Goal: Task Accomplishment & Management: Manage account settings

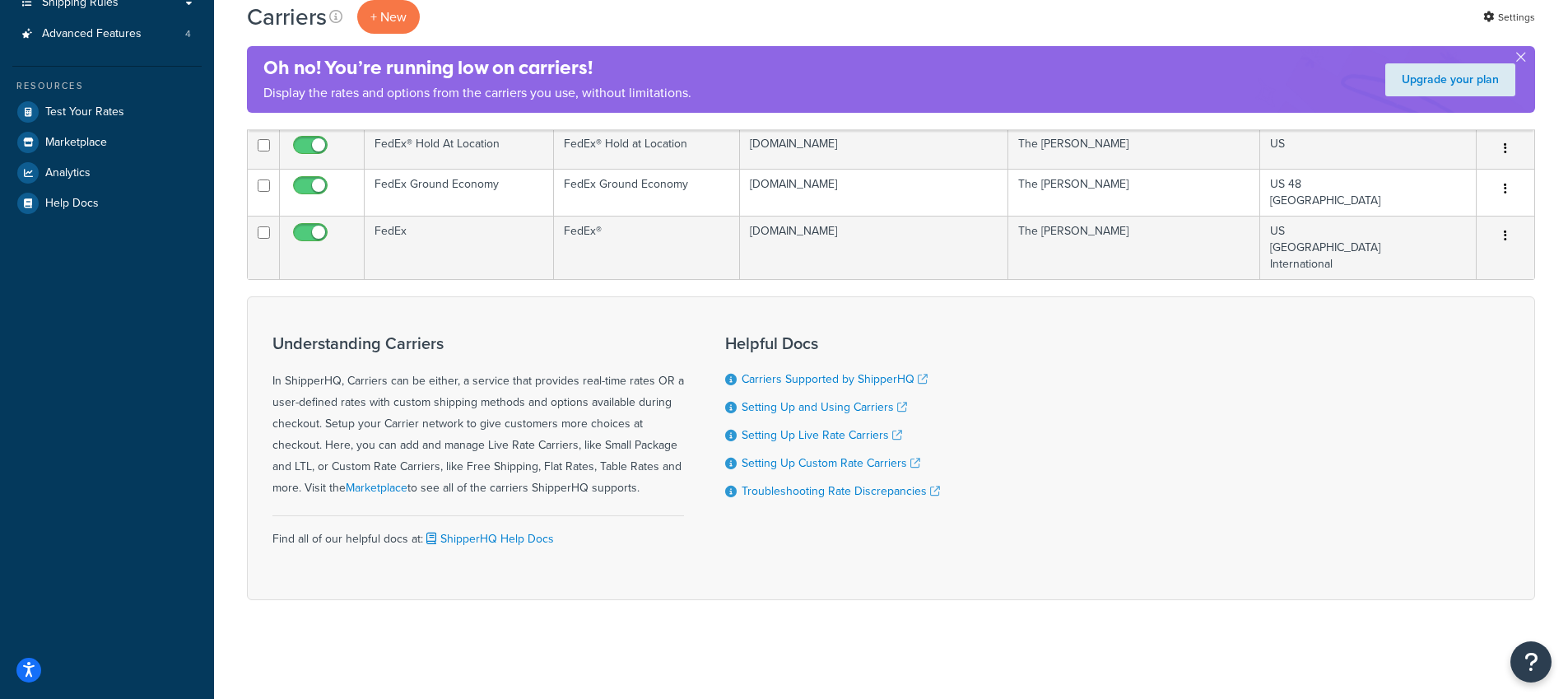
scroll to position [8, 0]
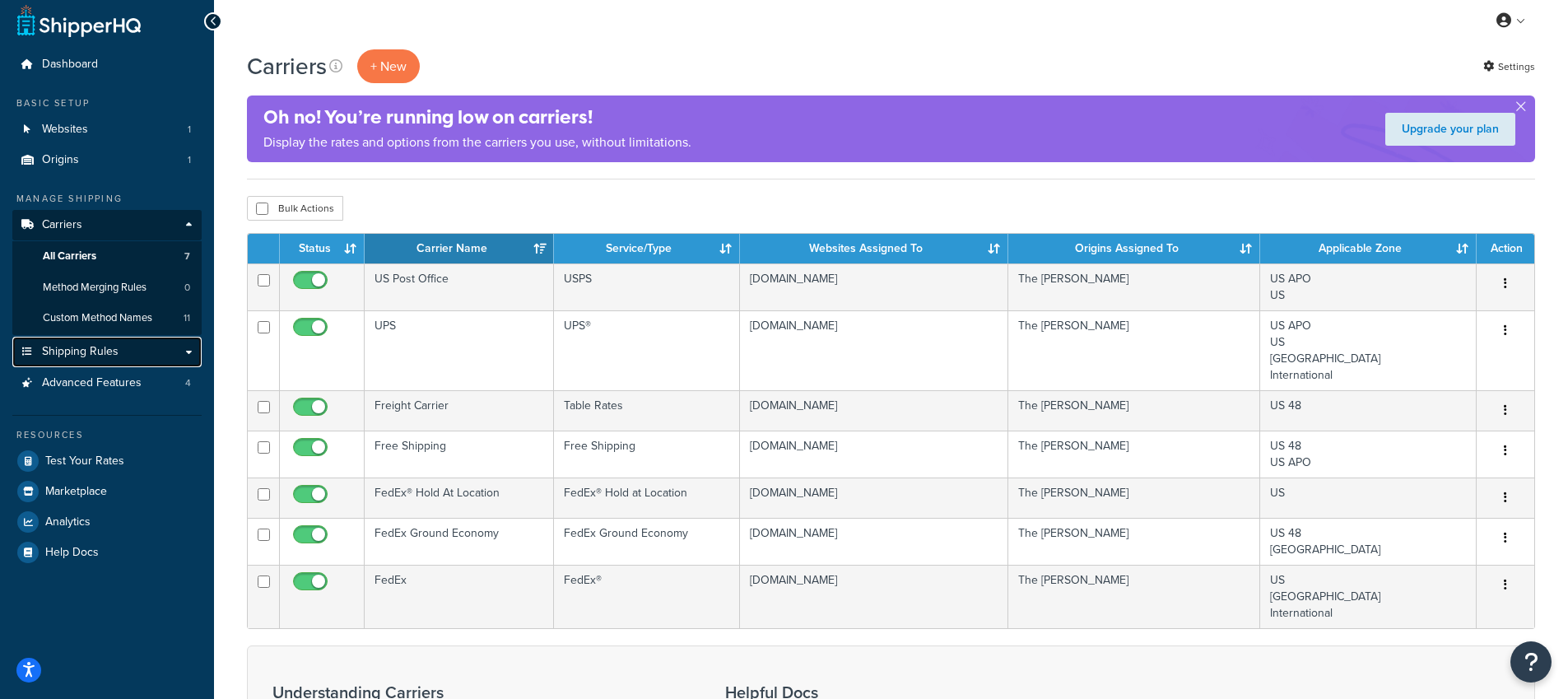
click at [114, 363] on link "Shipping Rules" at bounding box center [106, 351] width 189 height 30
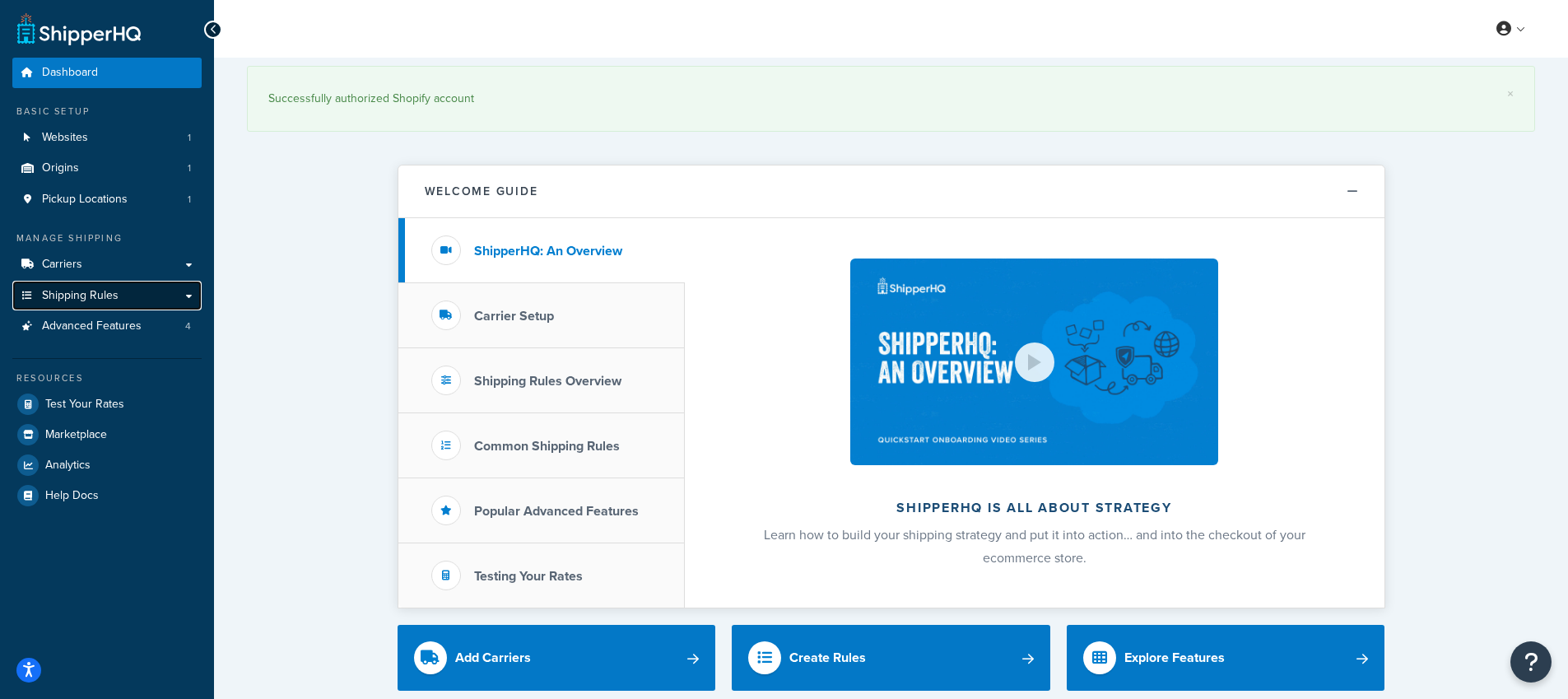
click at [84, 303] on link "Shipping Rules" at bounding box center [106, 296] width 189 height 30
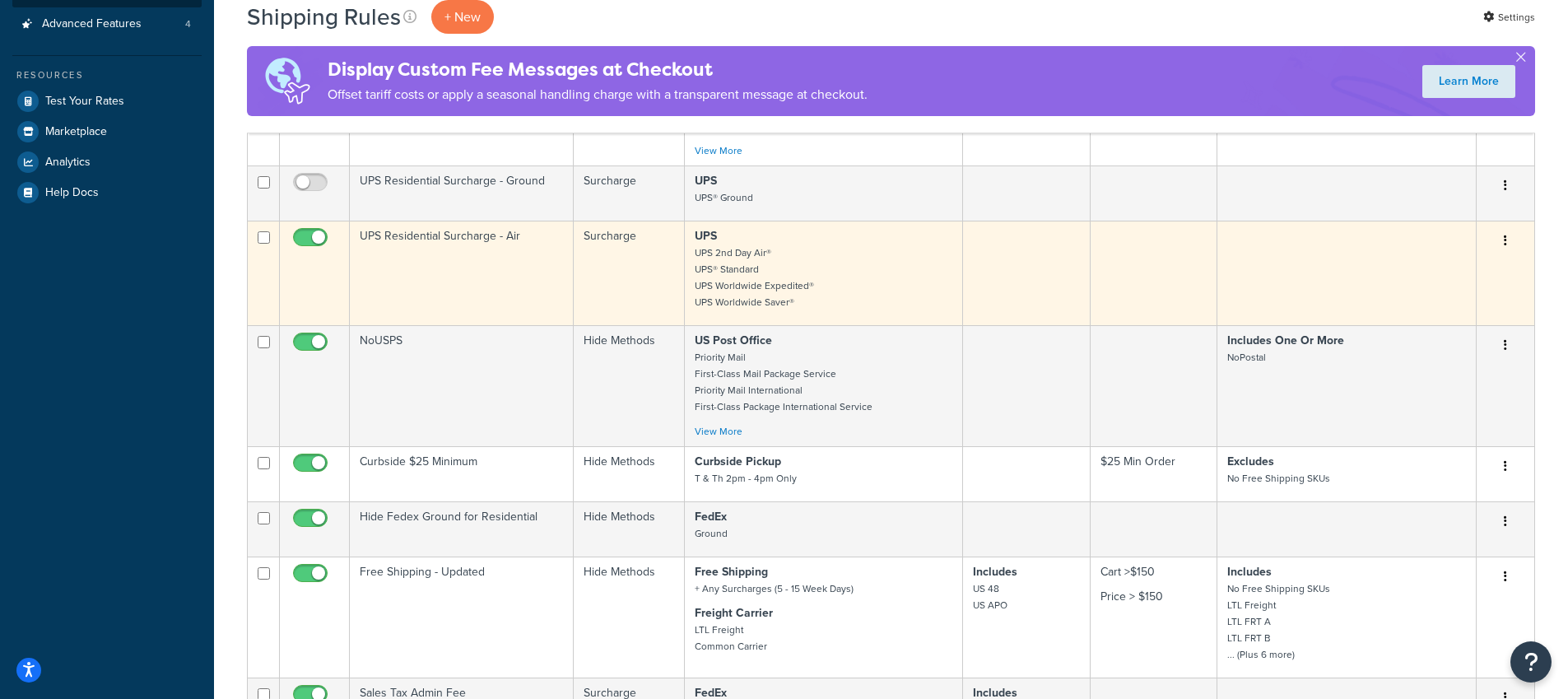
scroll to position [520, 0]
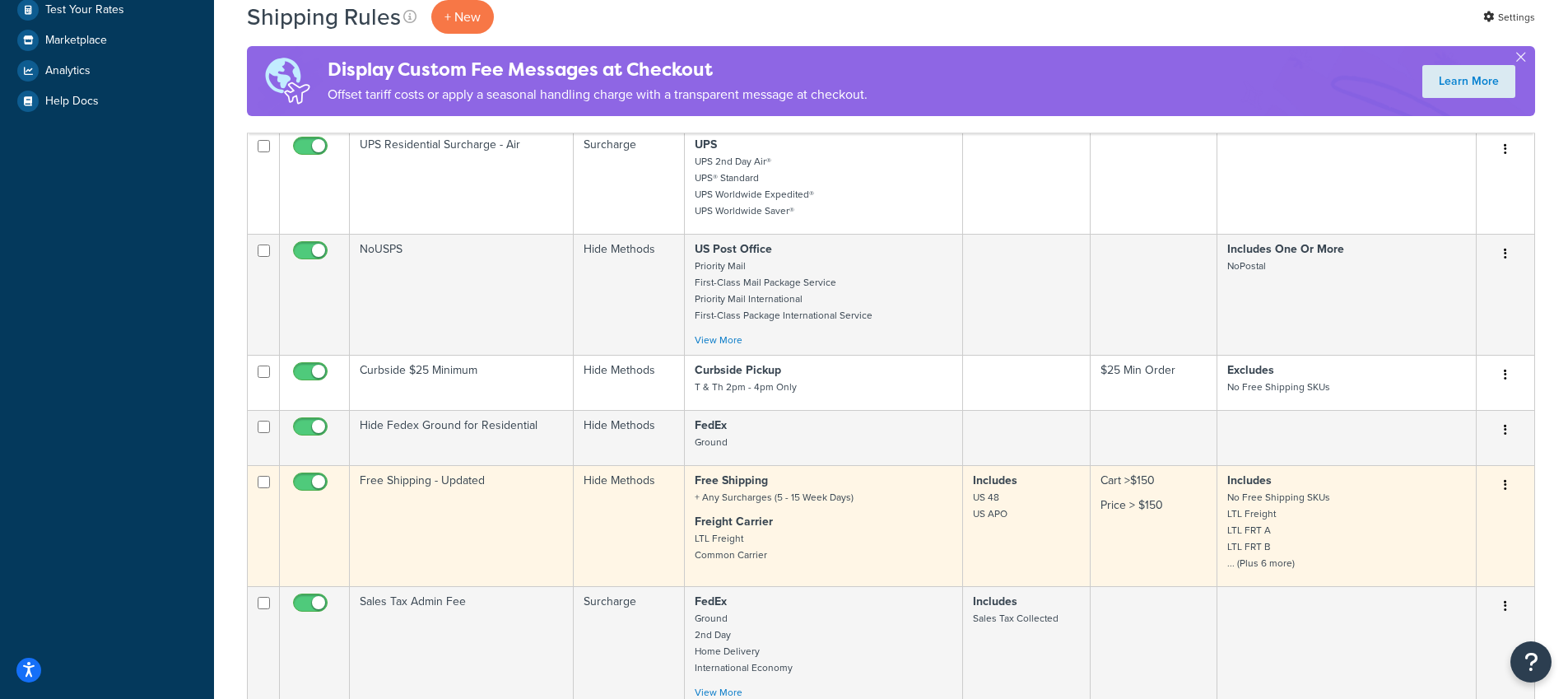
click at [1157, 525] on td "Cart >$150 Price > $150" at bounding box center [1154, 525] width 127 height 121
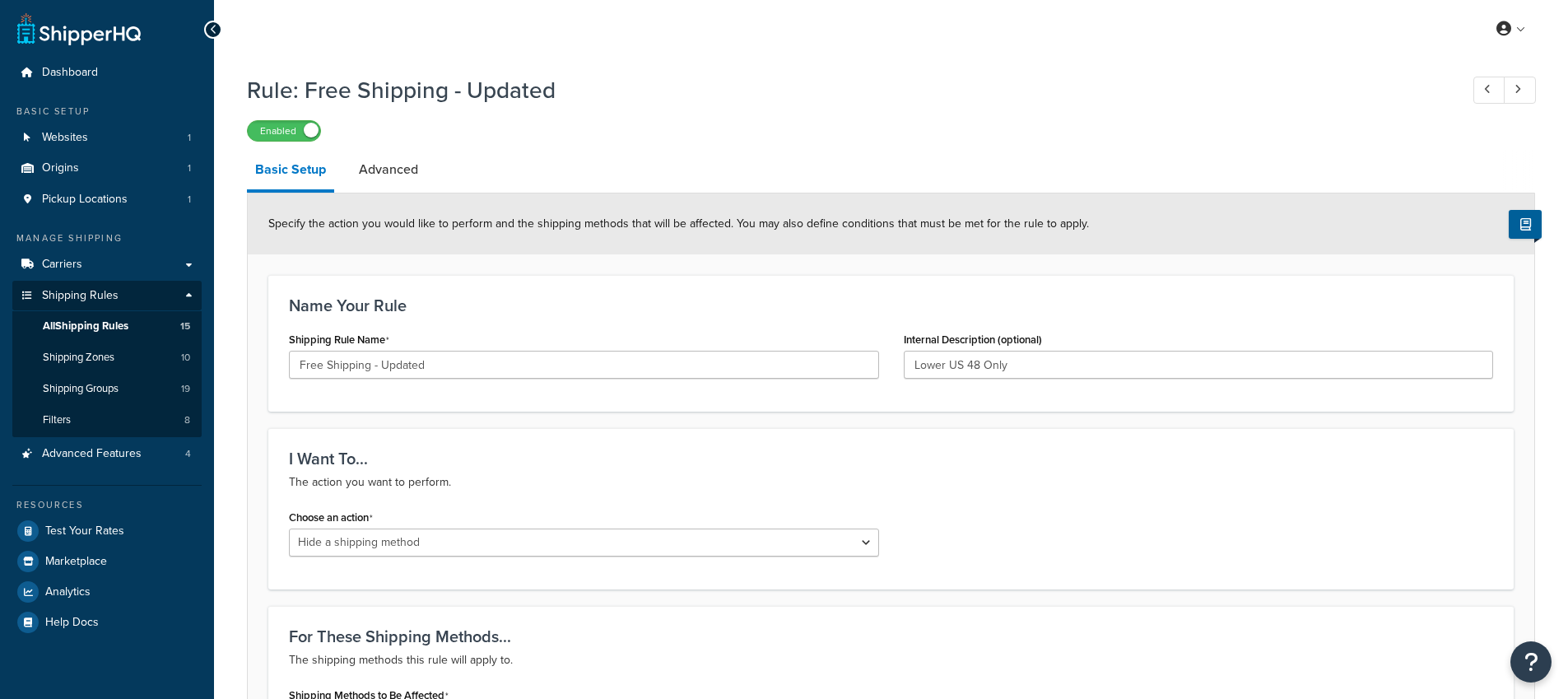
select select "HIDE"
click at [389, 164] on link "Advanced" at bounding box center [388, 169] width 76 height 39
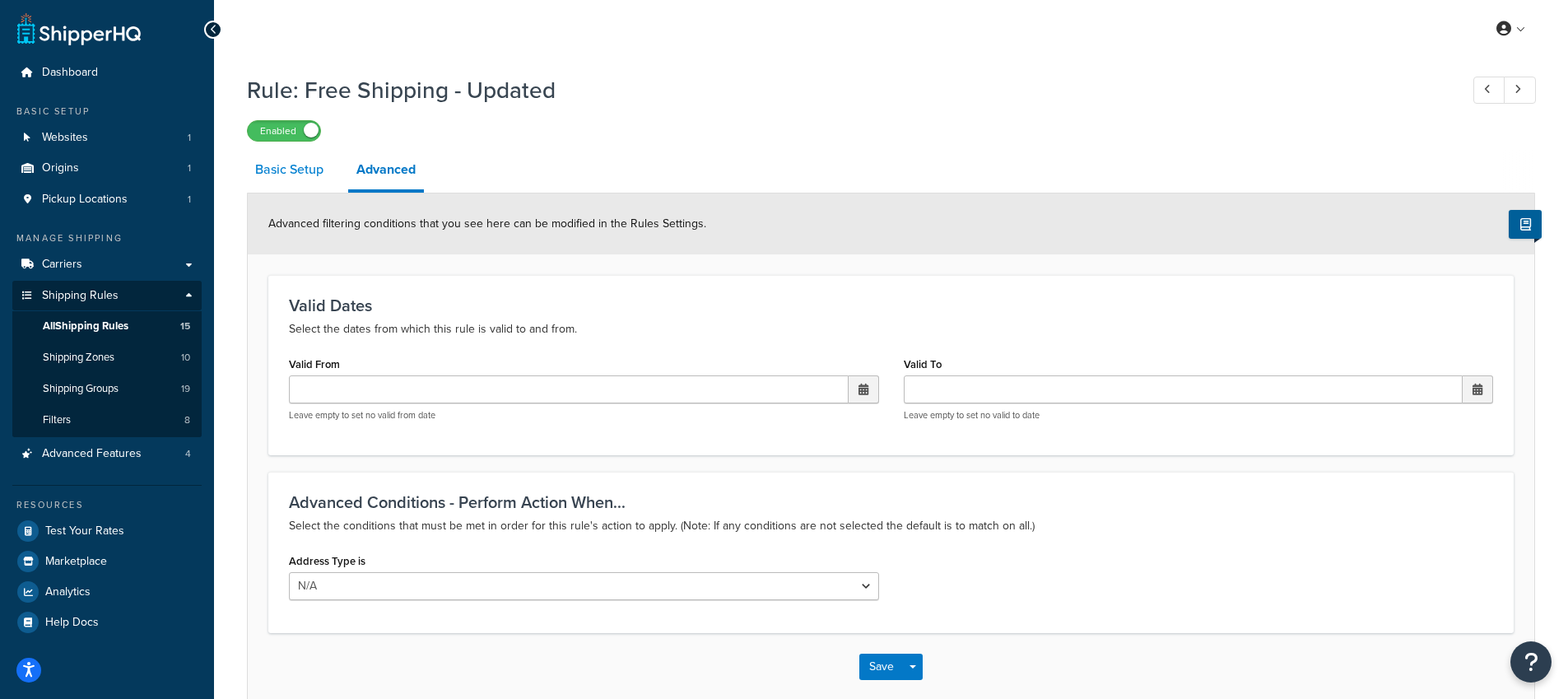
click at [265, 152] on link "Basic Setup" at bounding box center [289, 169] width 85 height 39
select select "HIDE"
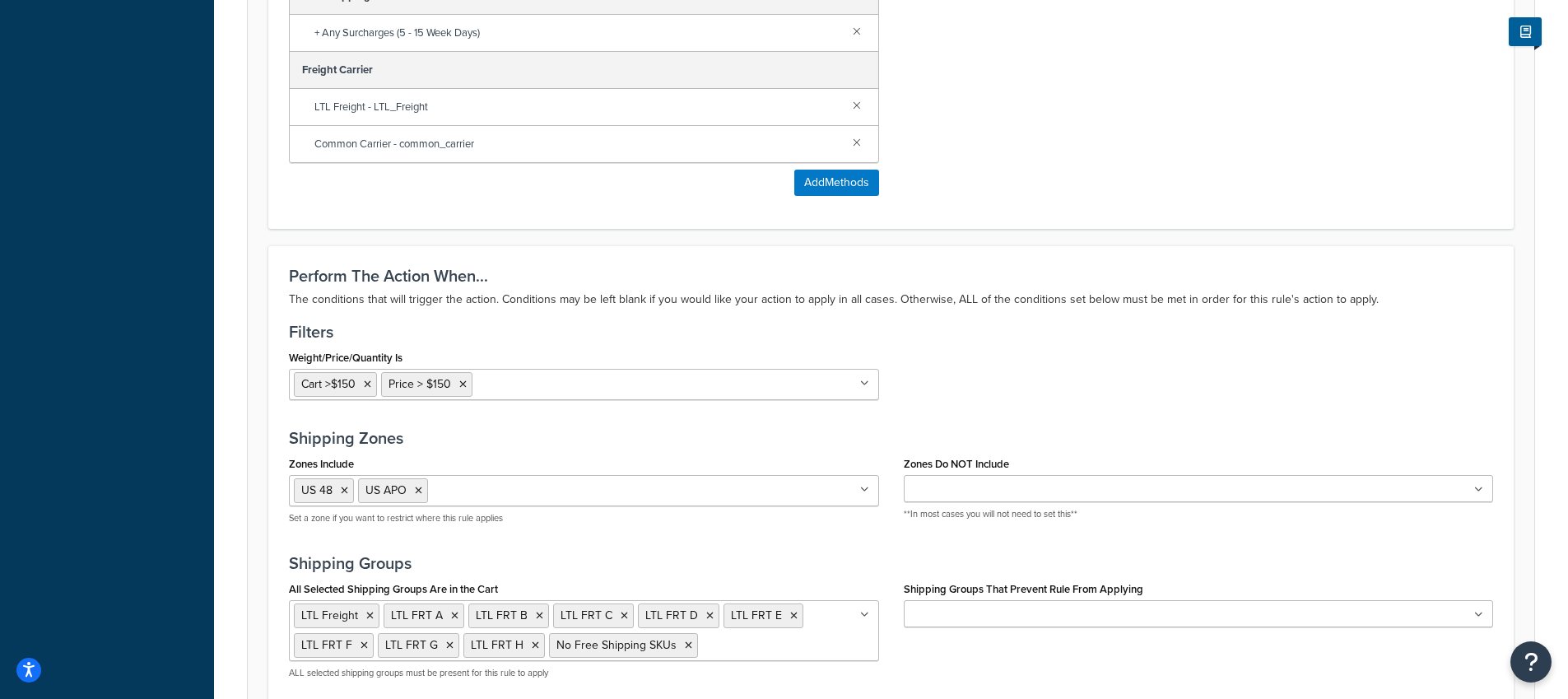
scroll to position [1030, 0]
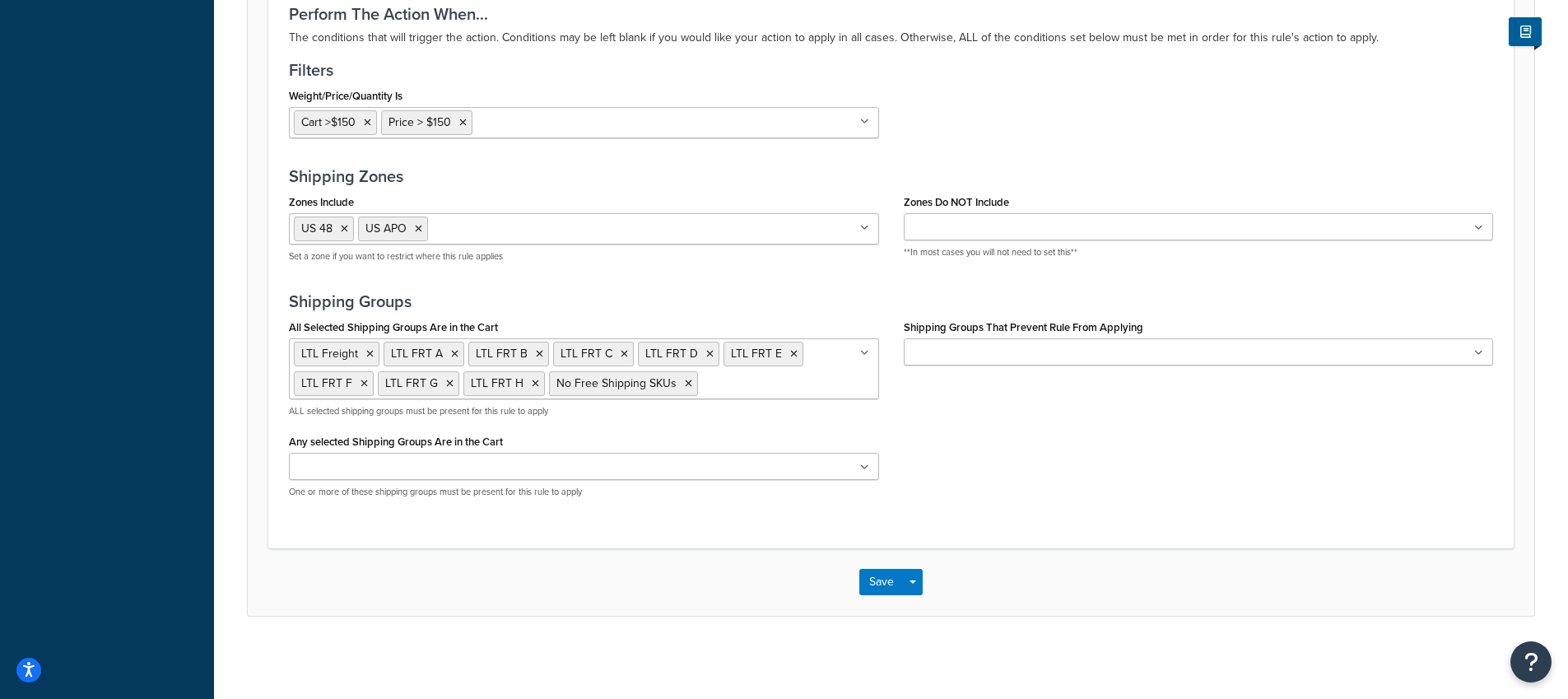
click at [750, 388] on input "All Selected Shipping Groups Are in the Cart" at bounding box center [774, 382] width 146 height 18
click at [1025, 406] on div "All Selected Shipping Groups Are in the Cart LTL Freight LTL FRT A LTL FRT B LT…" at bounding box center [891, 412] width 1229 height 195
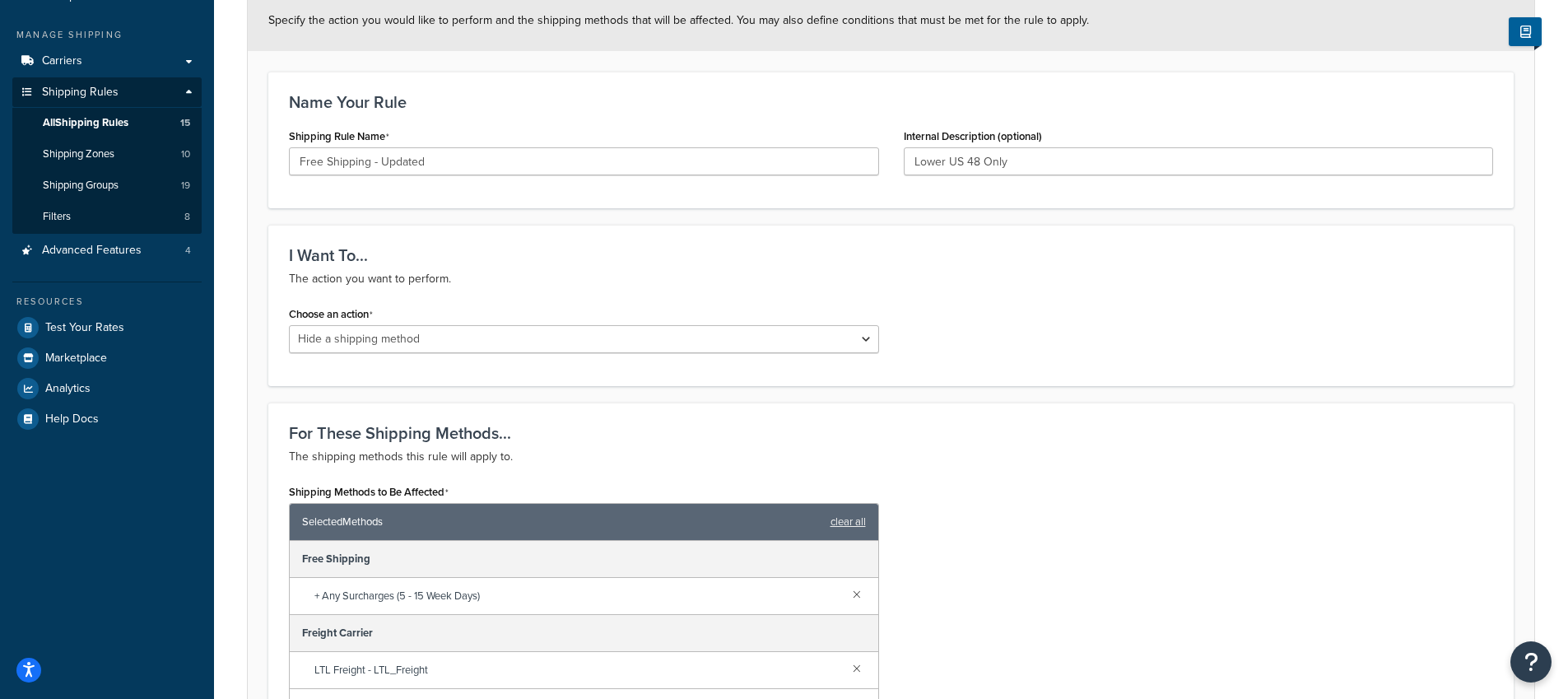
scroll to position [0, 0]
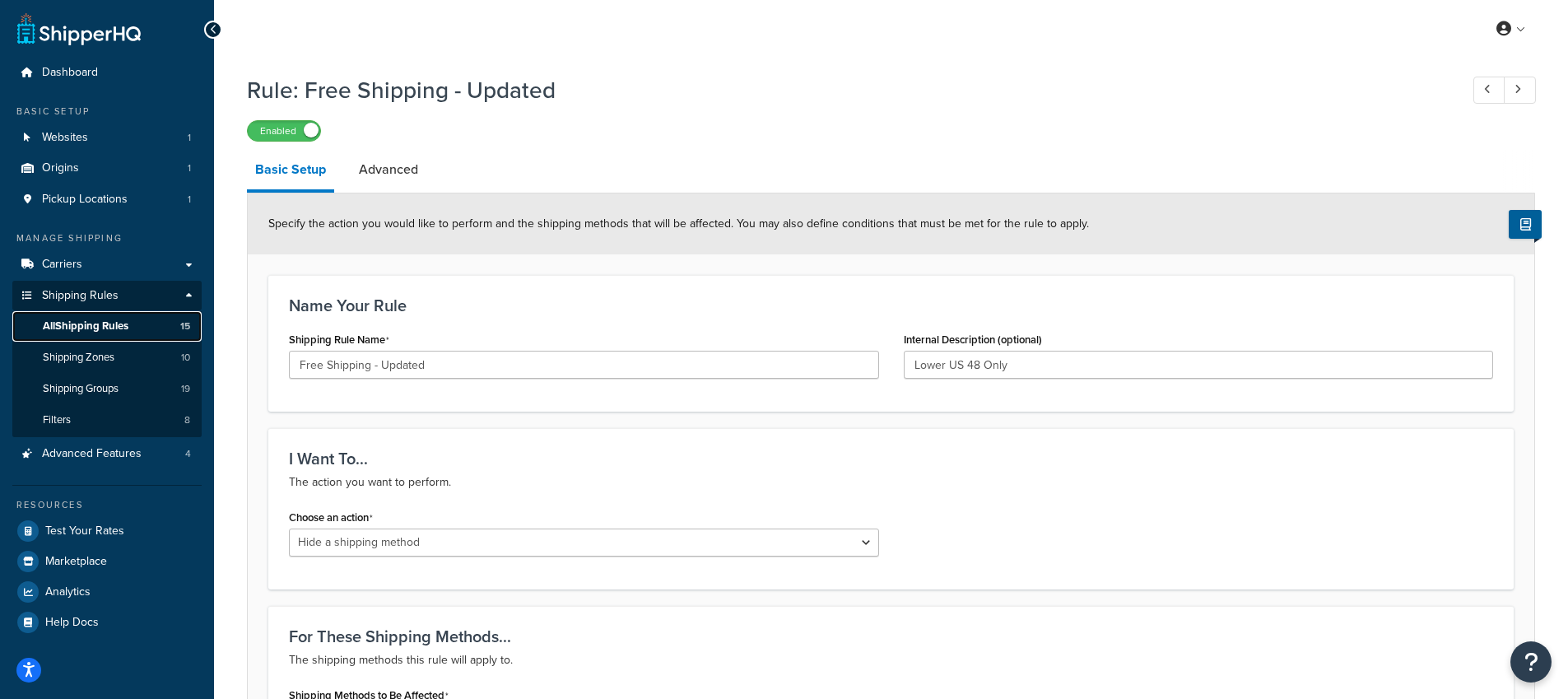
click at [121, 328] on span "All Shipping Rules" at bounding box center [85, 326] width 85 height 14
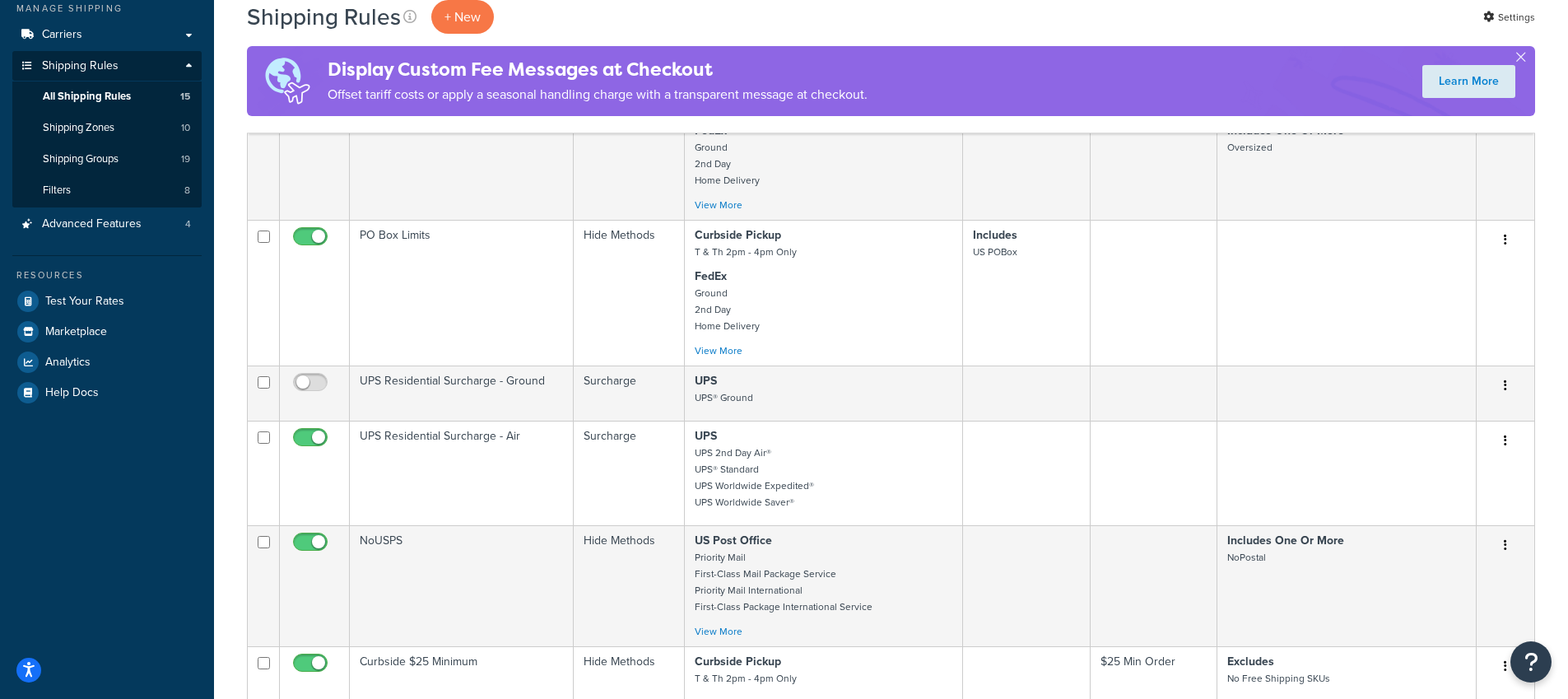
scroll to position [19, 0]
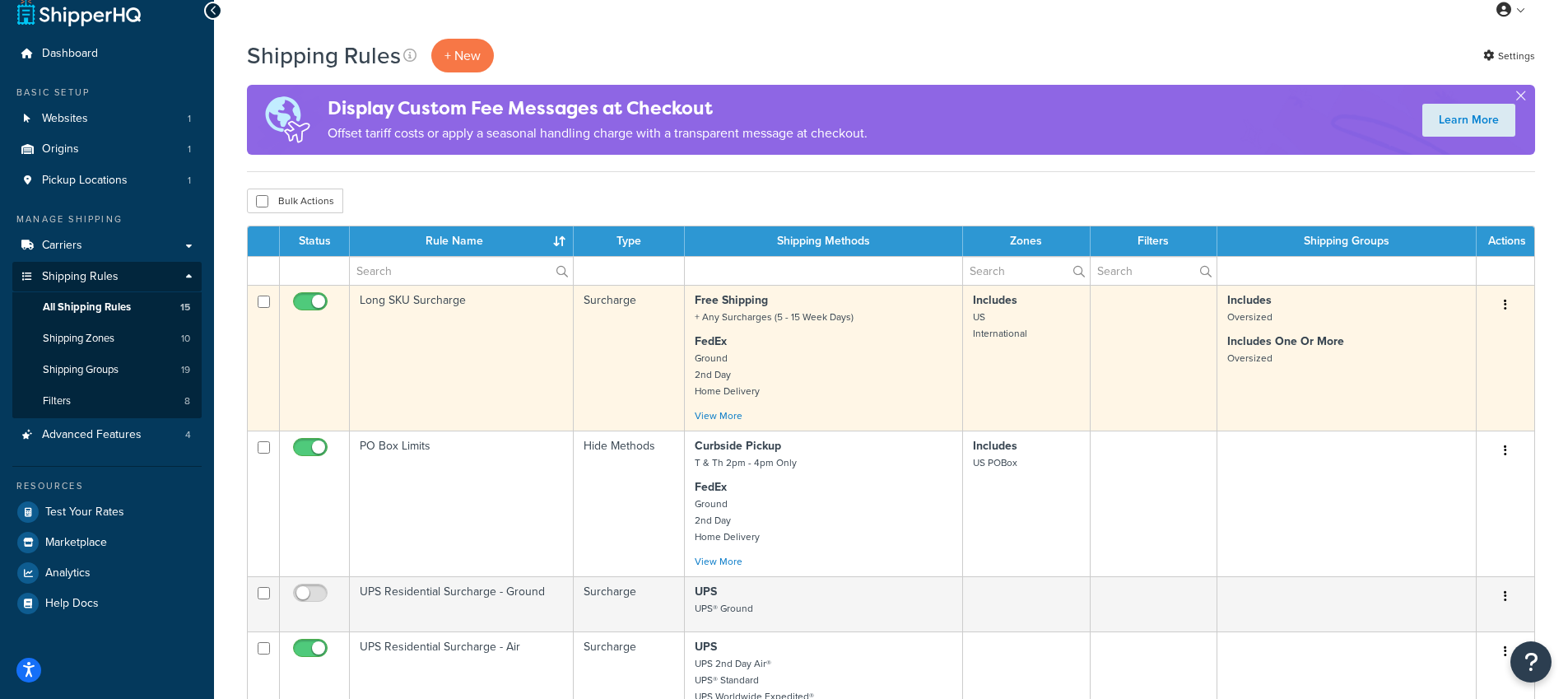
click at [404, 310] on td "Long SKU Surcharge" at bounding box center [461, 357] width 224 height 146
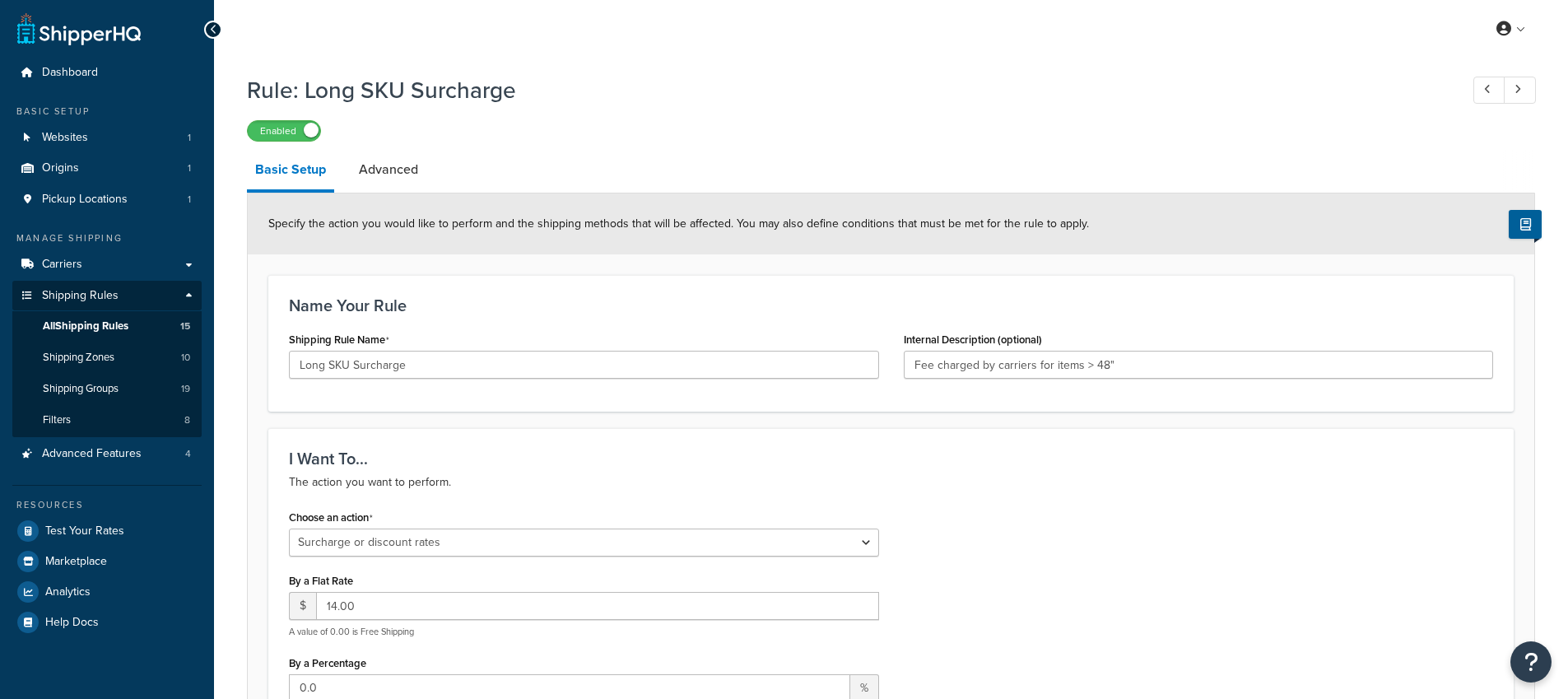
select select "SURCHARGE"
select select "ORDER"
click at [398, 179] on link "Advanced" at bounding box center [388, 169] width 76 height 39
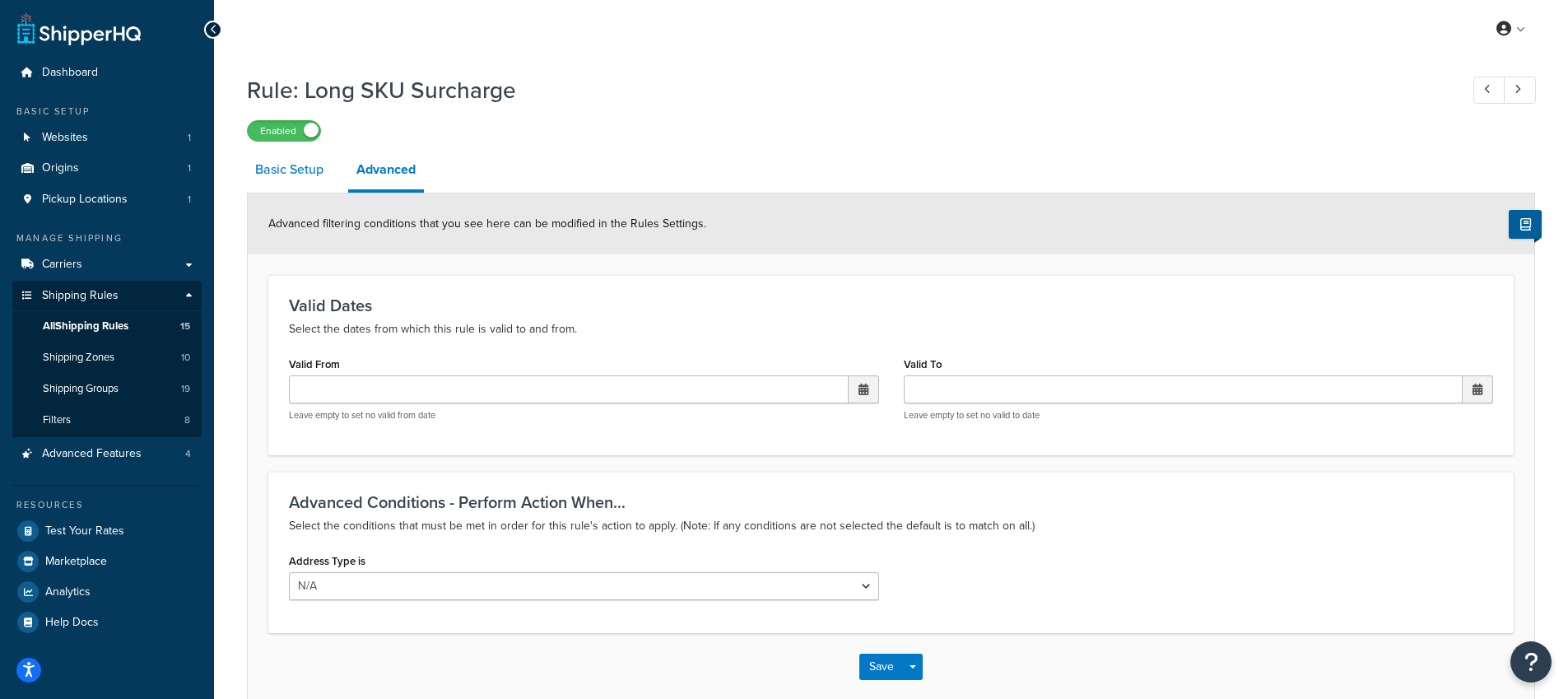
click at [303, 176] on link "Basic Setup" at bounding box center [289, 169] width 85 height 39
select select "SURCHARGE"
select select "ORDER"
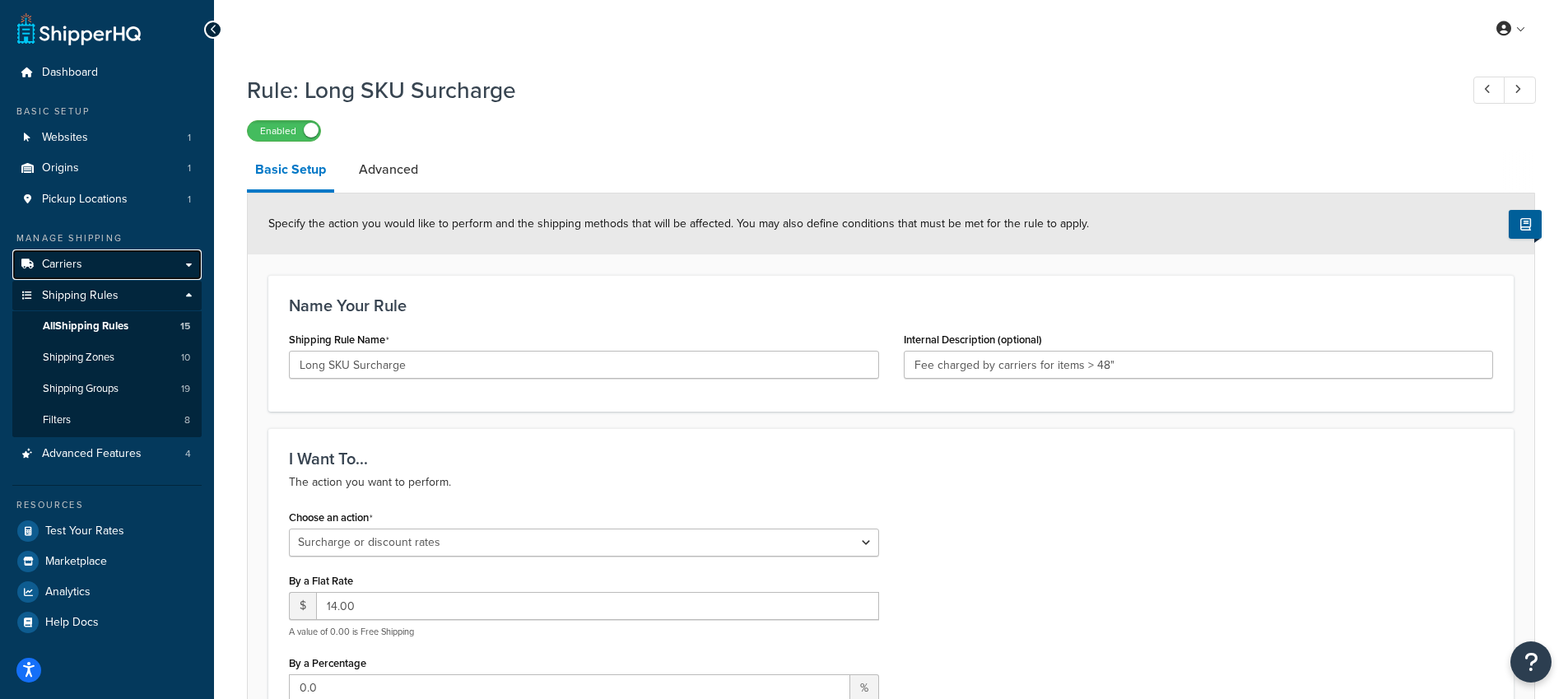
click at [93, 254] on link "Carriers" at bounding box center [106, 264] width 189 height 30
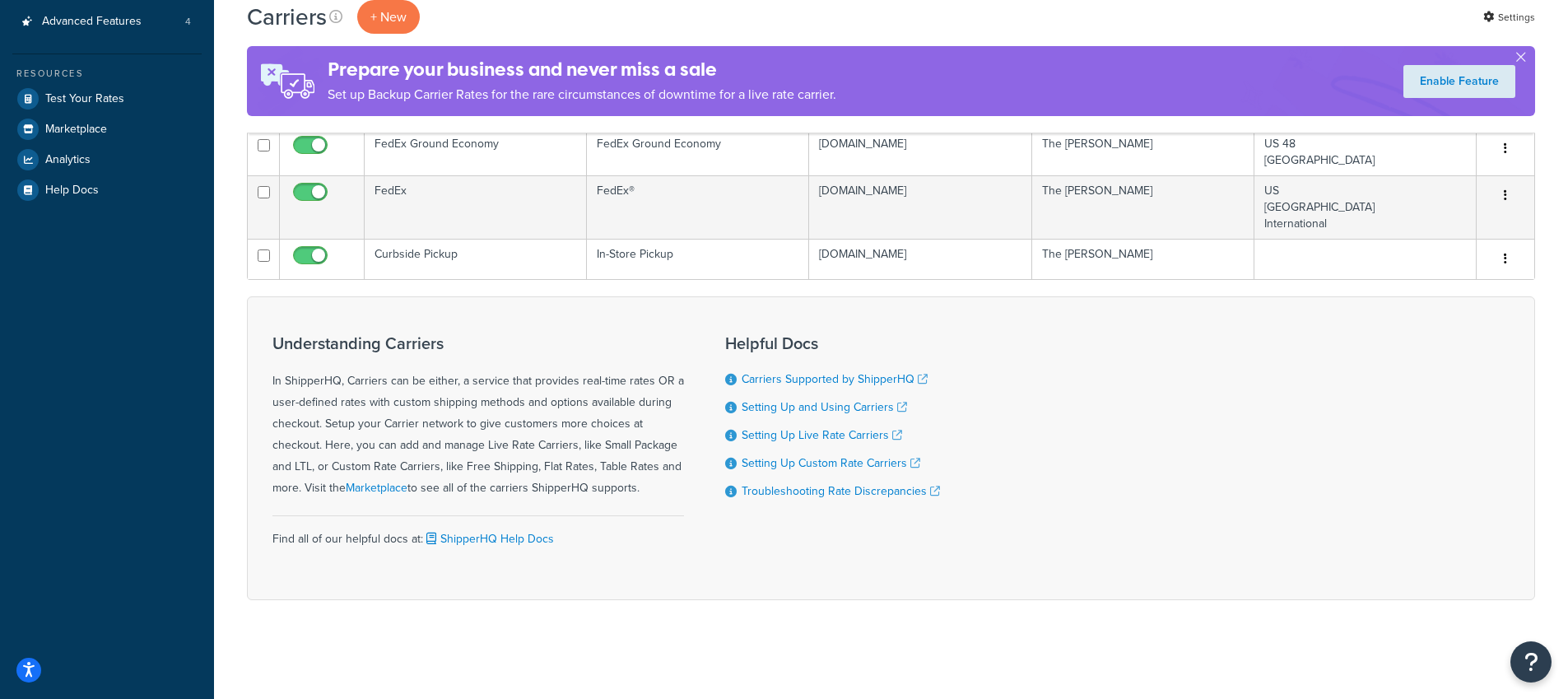
scroll to position [17, 0]
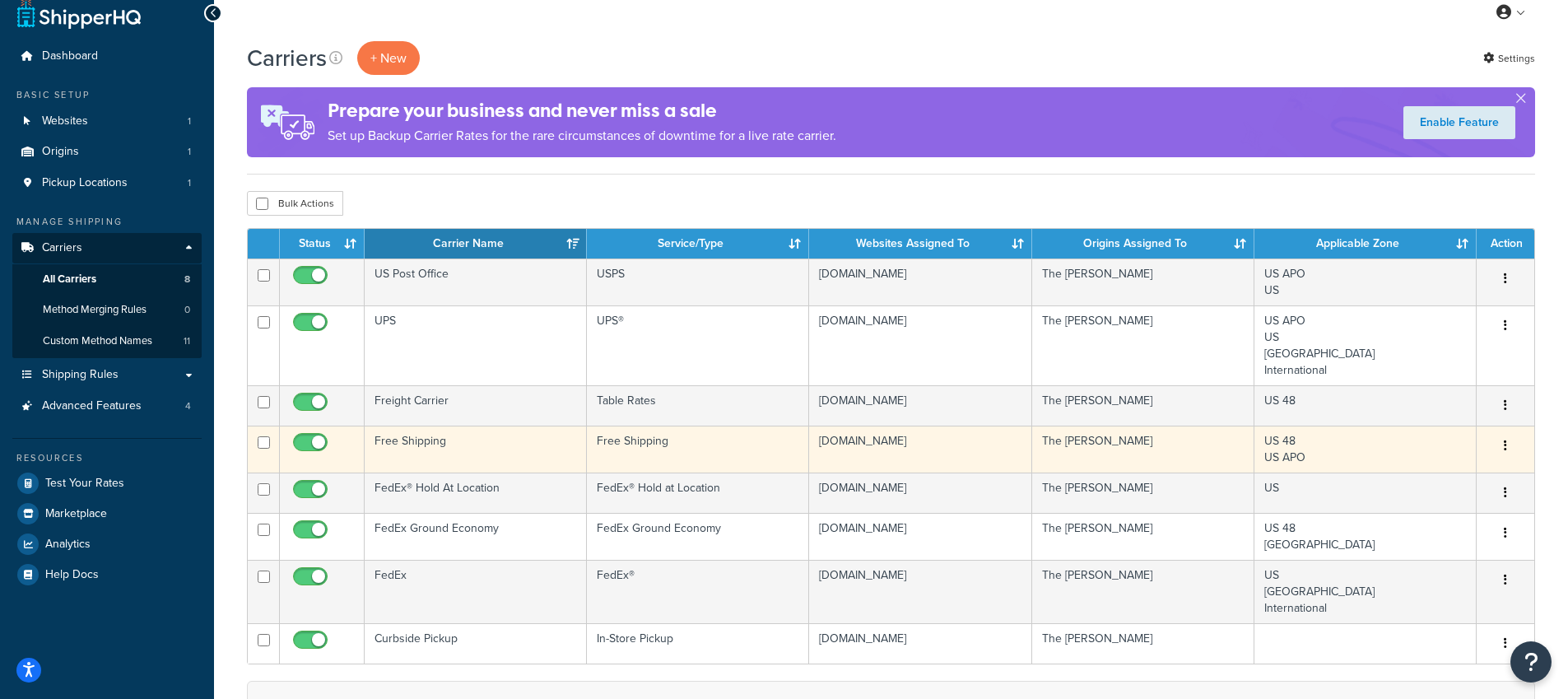
click at [613, 456] on td "Free Shipping" at bounding box center [698, 449] width 222 height 47
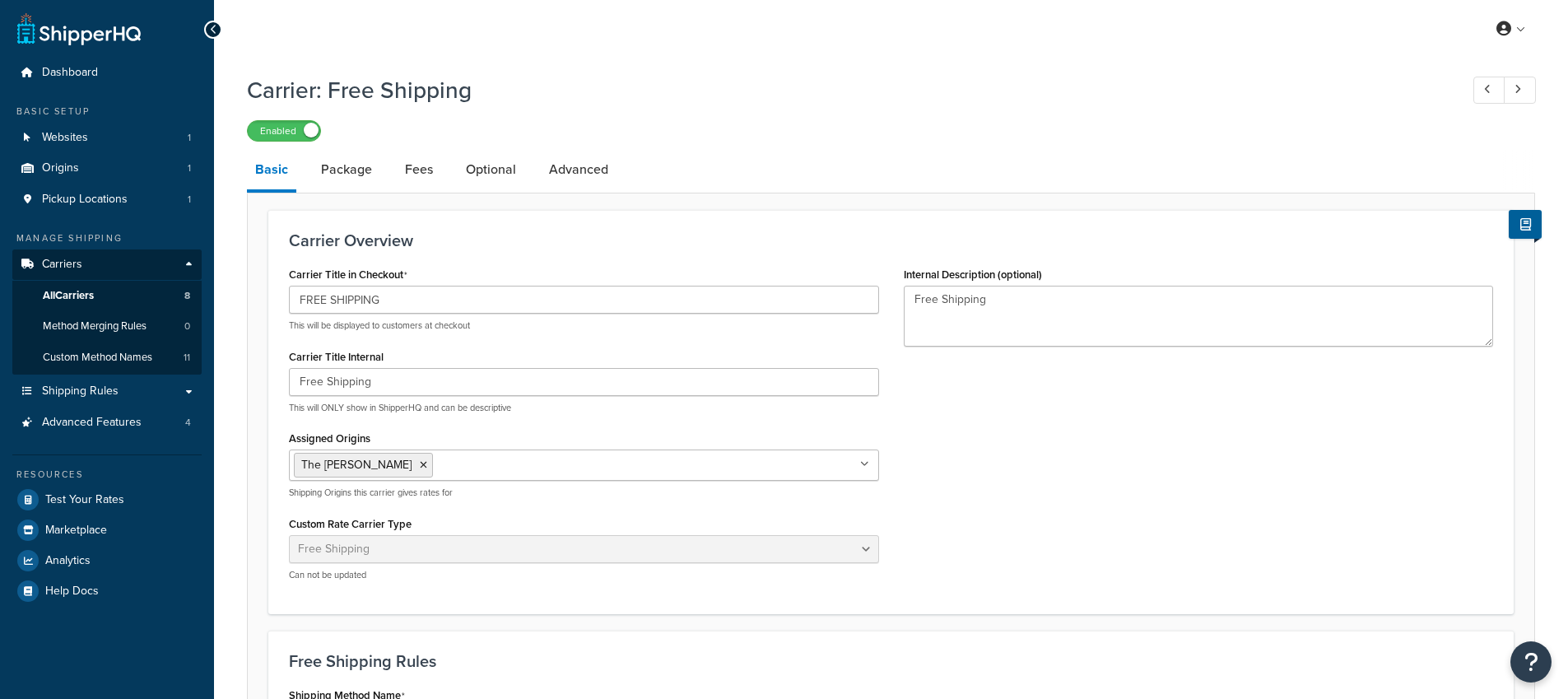
select select "free"
click at [58, 388] on span "Shipping Rules" at bounding box center [80, 391] width 76 height 14
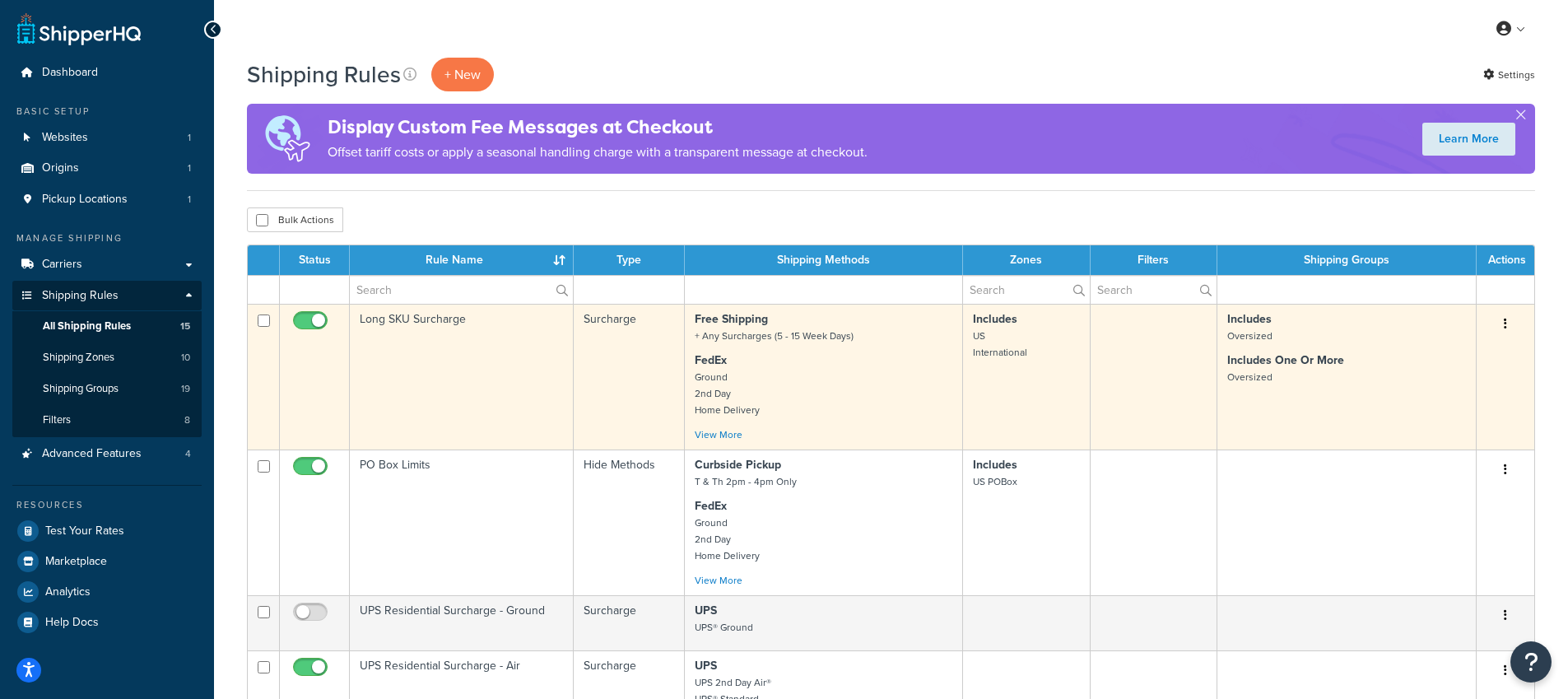
click at [379, 382] on td "Long SKU Surcharge" at bounding box center [461, 376] width 224 height 146
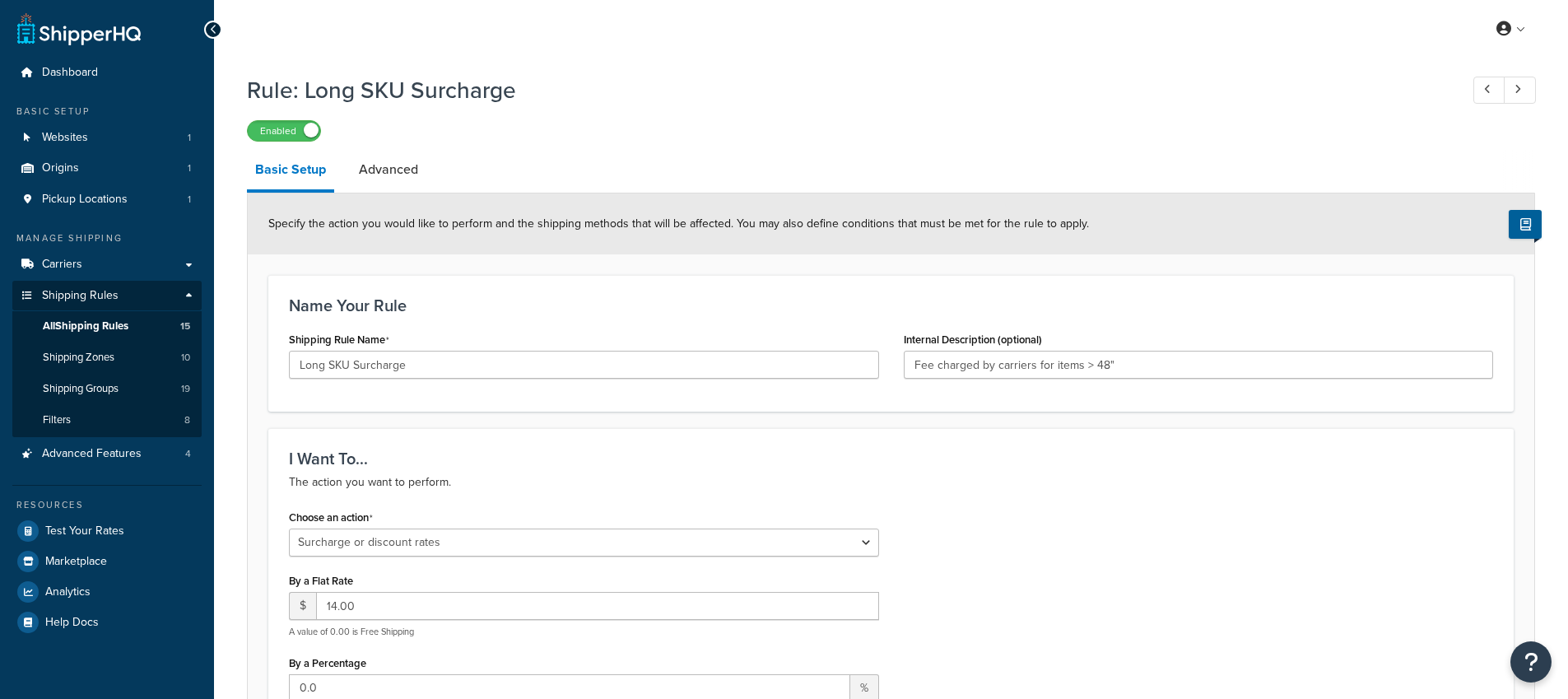
select select "SURCHARGE"
select select "ORDER"
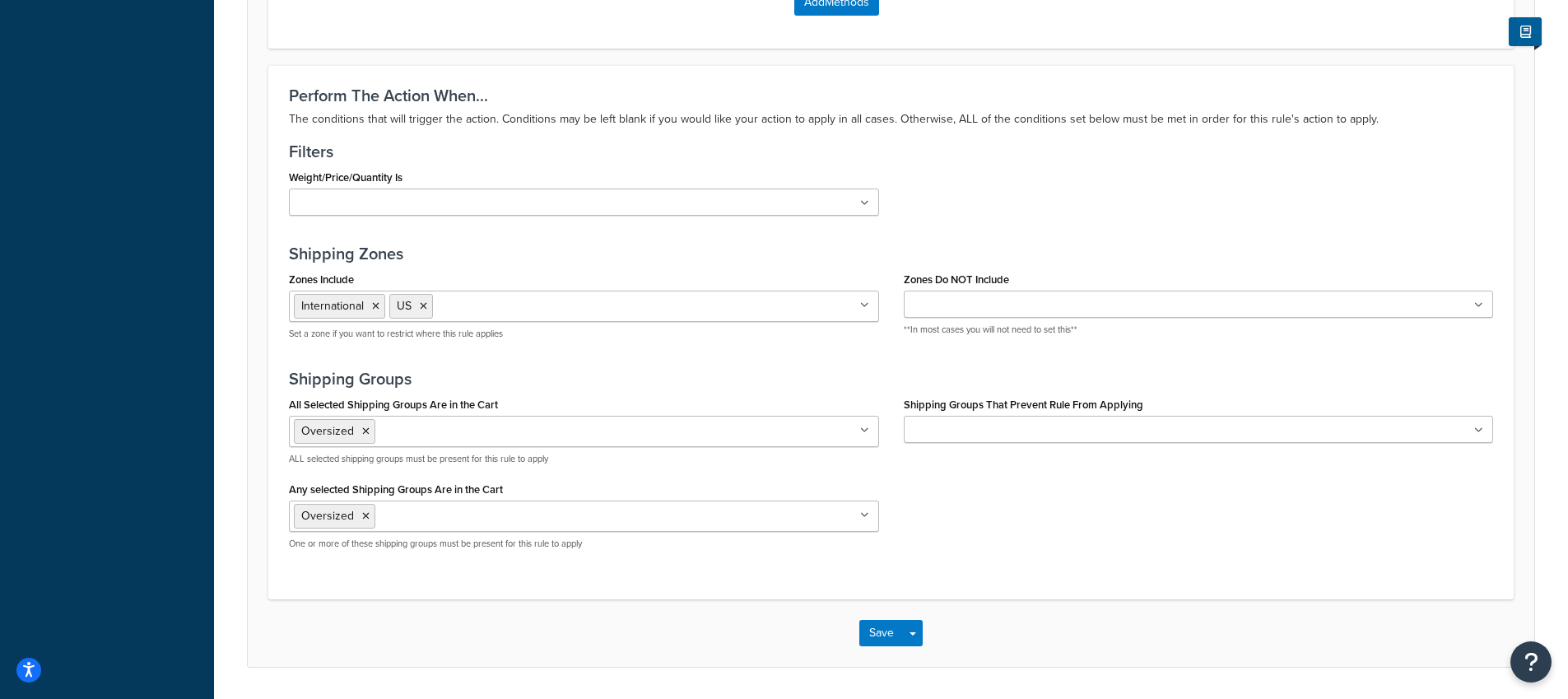
scroll to position [1436, 0]
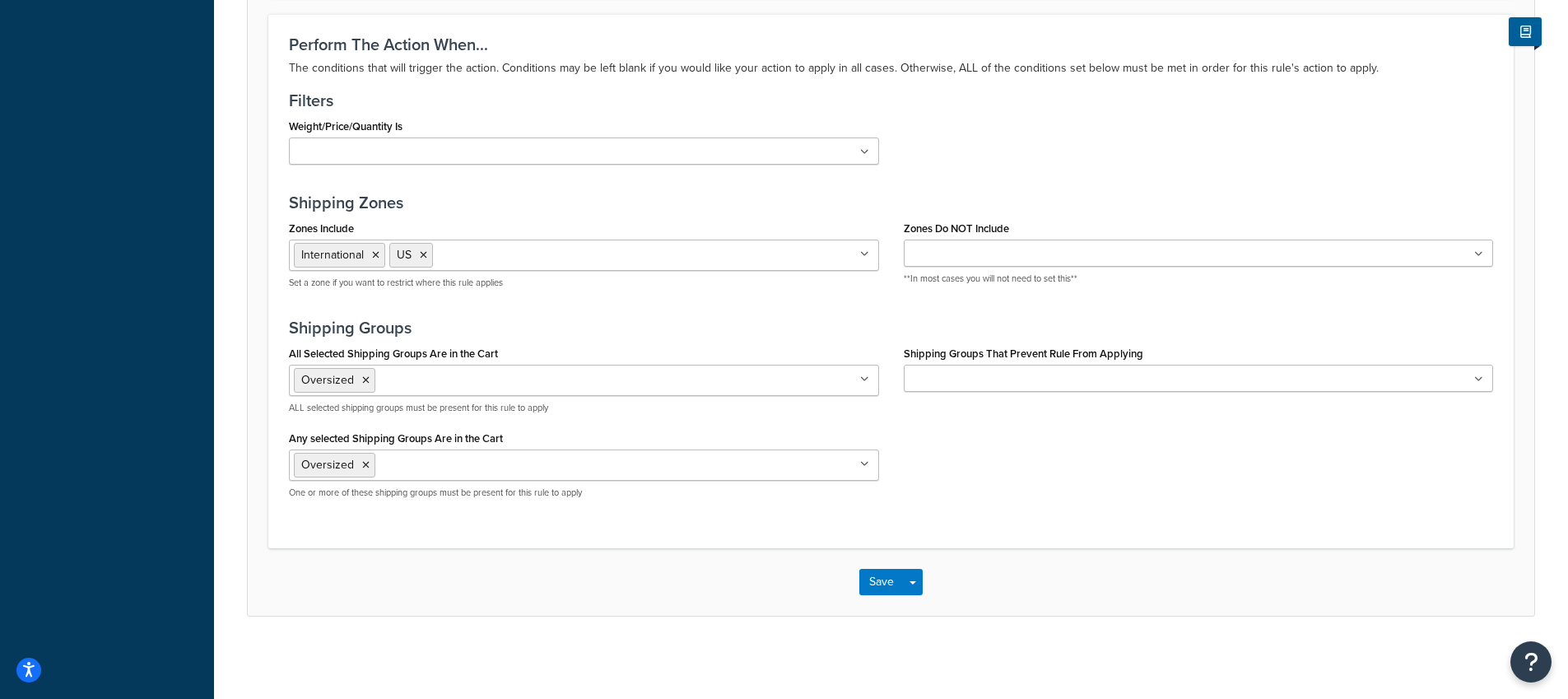
click at [504, 250] on input "Zones Include" at bounding box center [509, 254] width 146 height 18
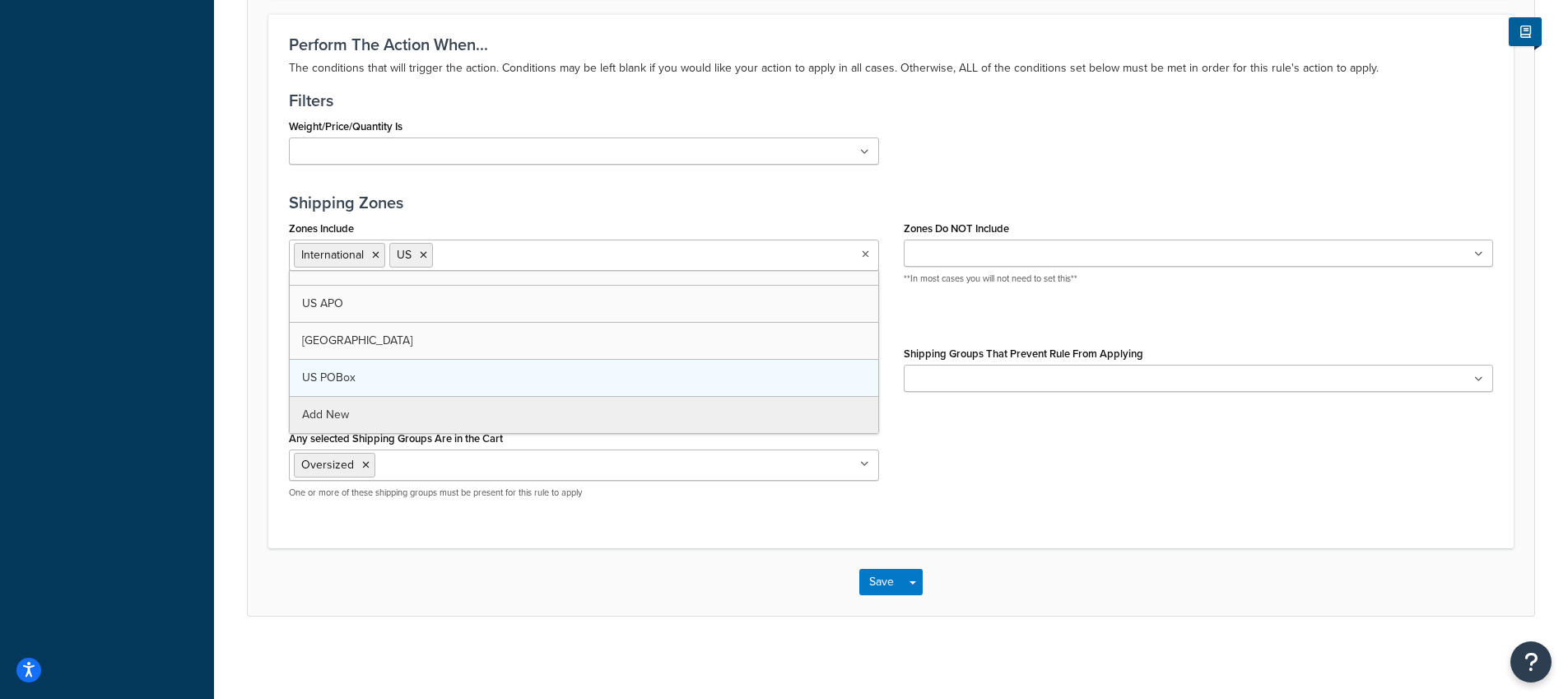
scroll to position [0, 0]
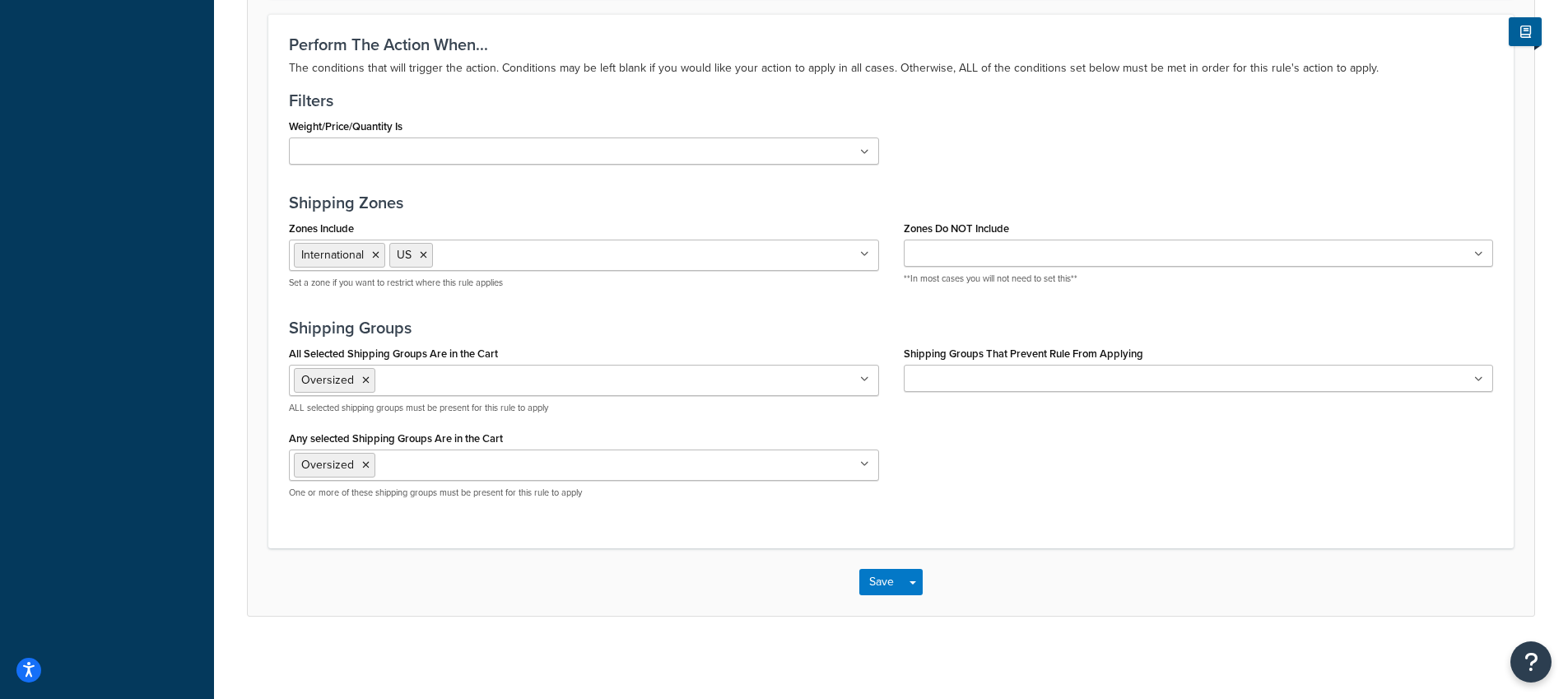
click at [684, 206] on h3 "Shipping Zones" at bounding box center [890, 202] width 1203 height 18
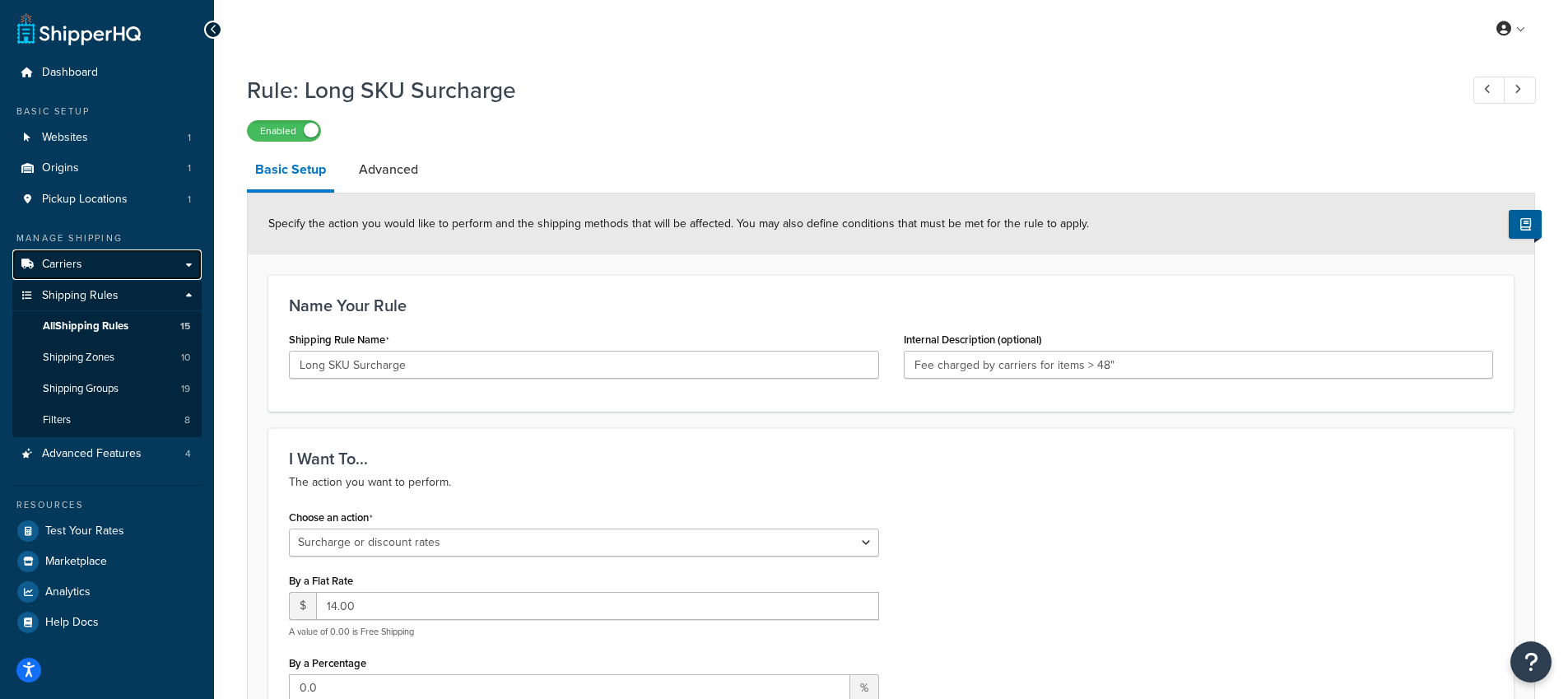
click at [151, 269] on link "Carriers" at bounding box center [106, 264] width 189 height 30
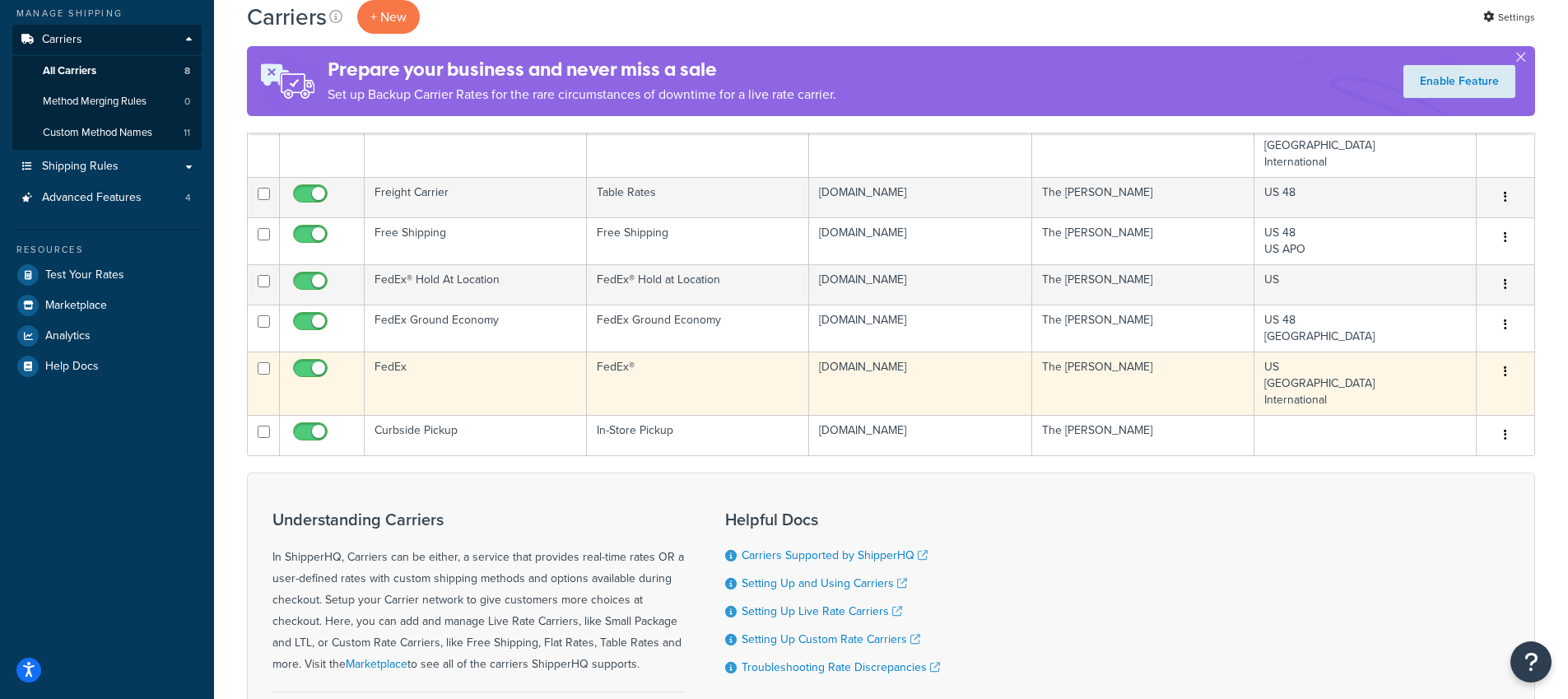
scroll to position [32, 0]
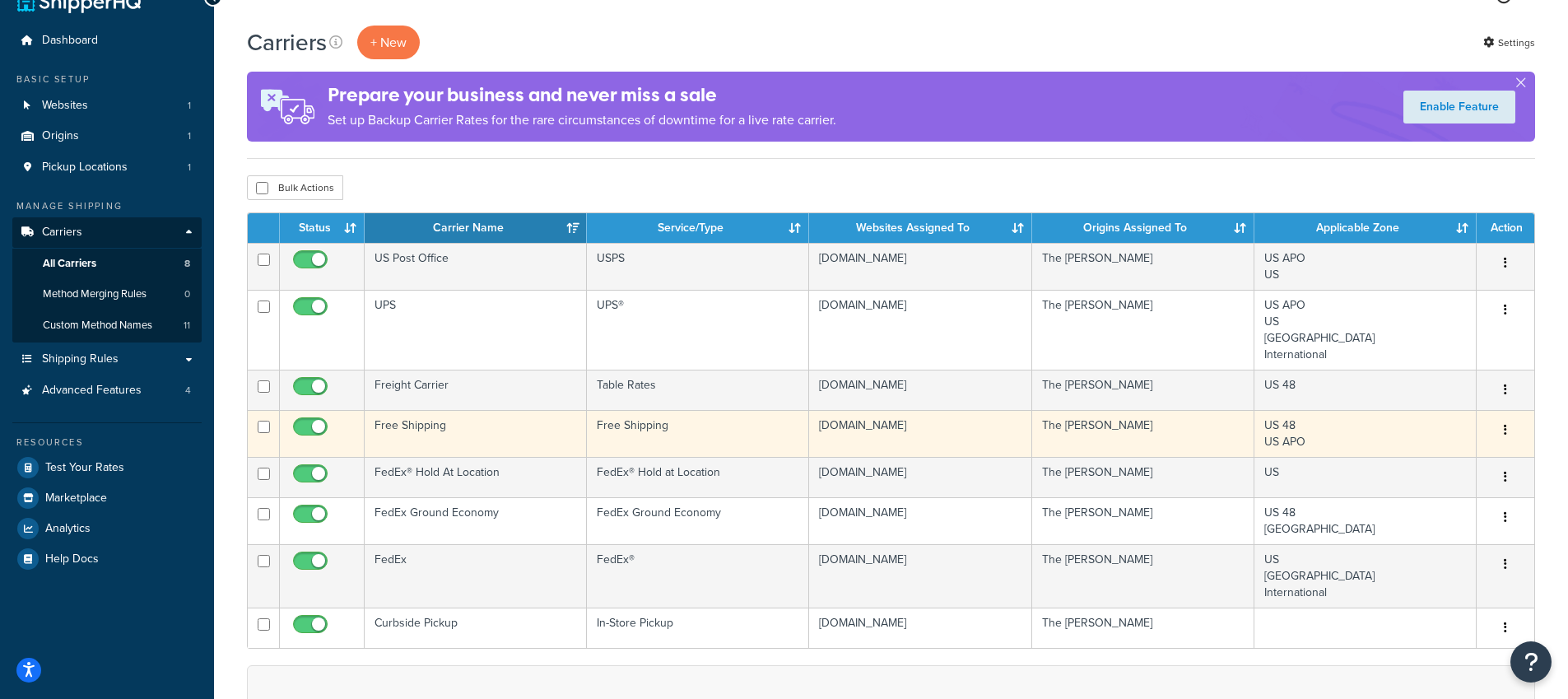
click at [496, 430] on td "Free Shipping" at bounding box center [475, 433] width 222 height 47
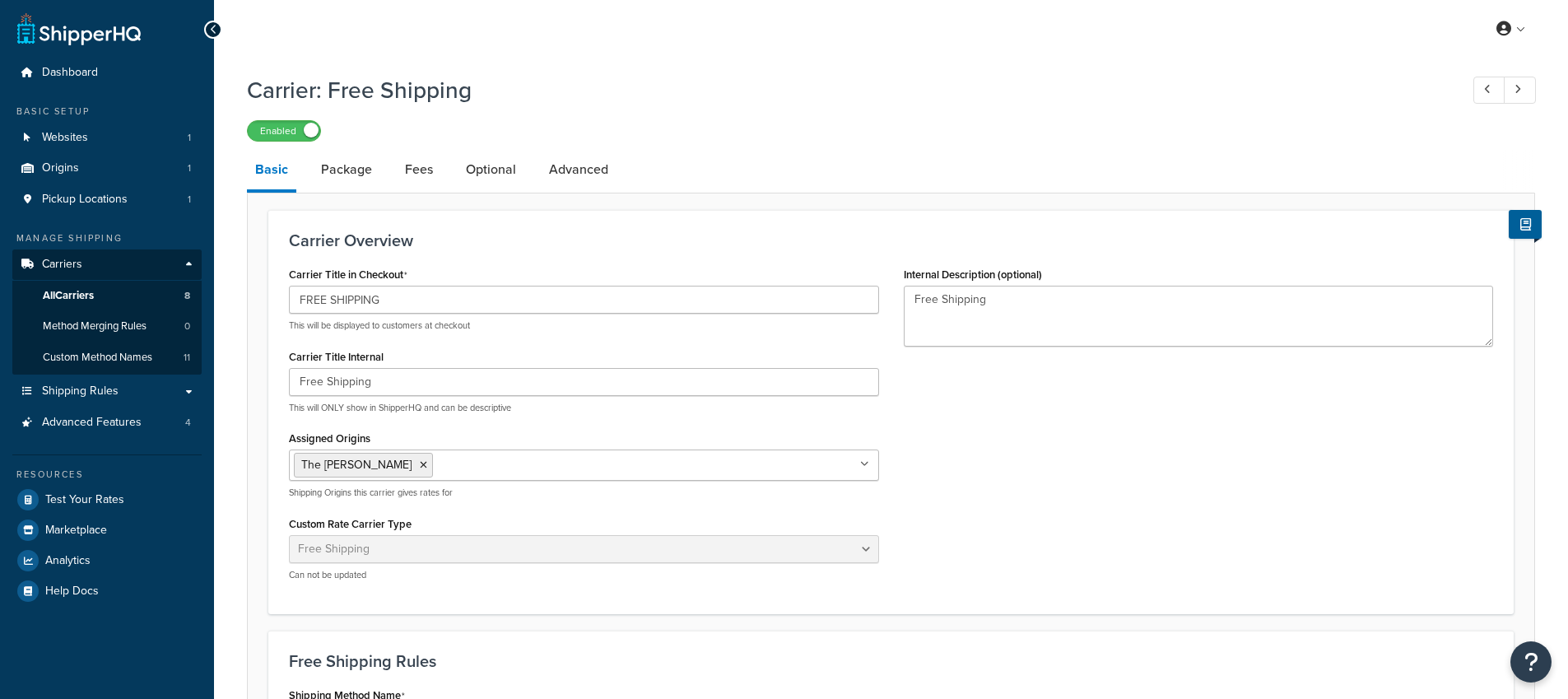
select select "free"
click at [349, 163] on link "Package" at bounding box center [347, 169] width 68 height 39
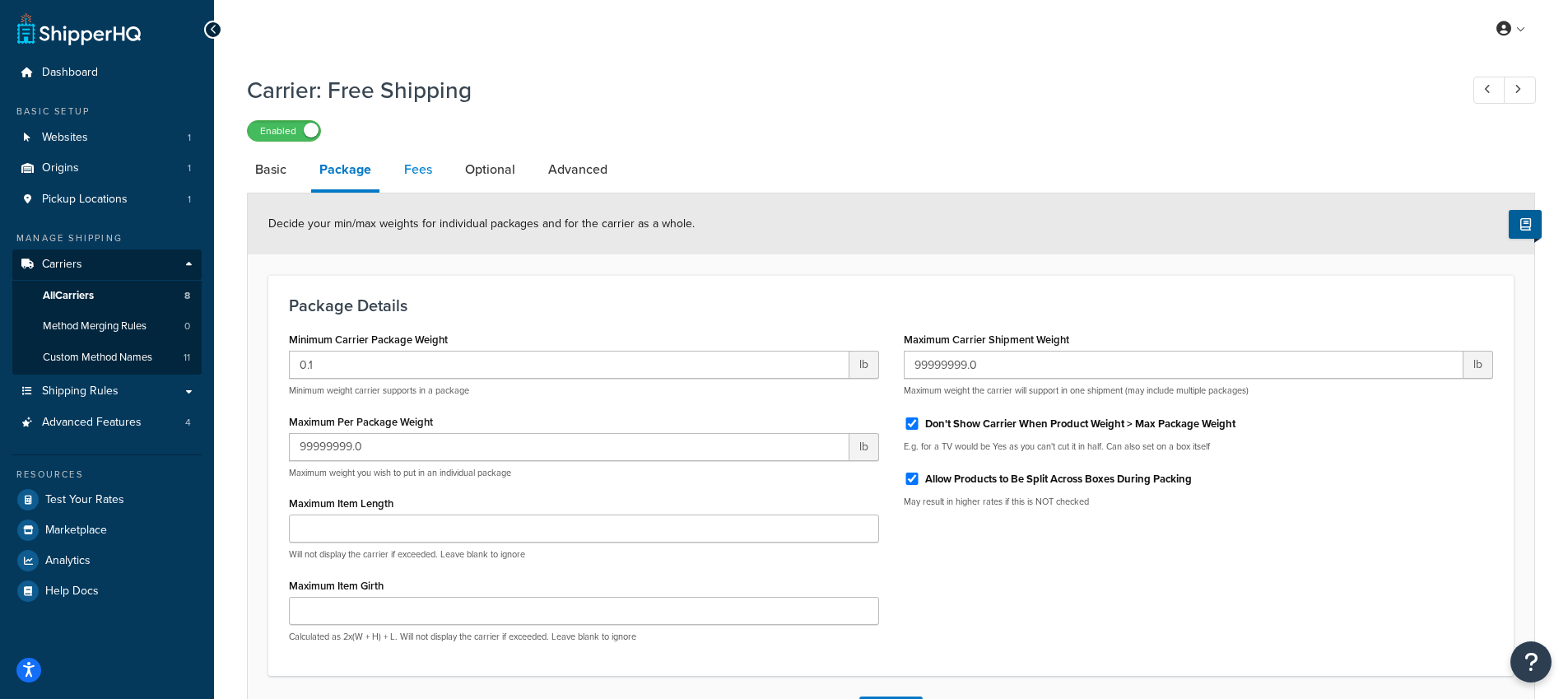
click at [411, 179] on link "Fees" at bounding box center [417, 169] width 44 height 39
select select "AFTER"
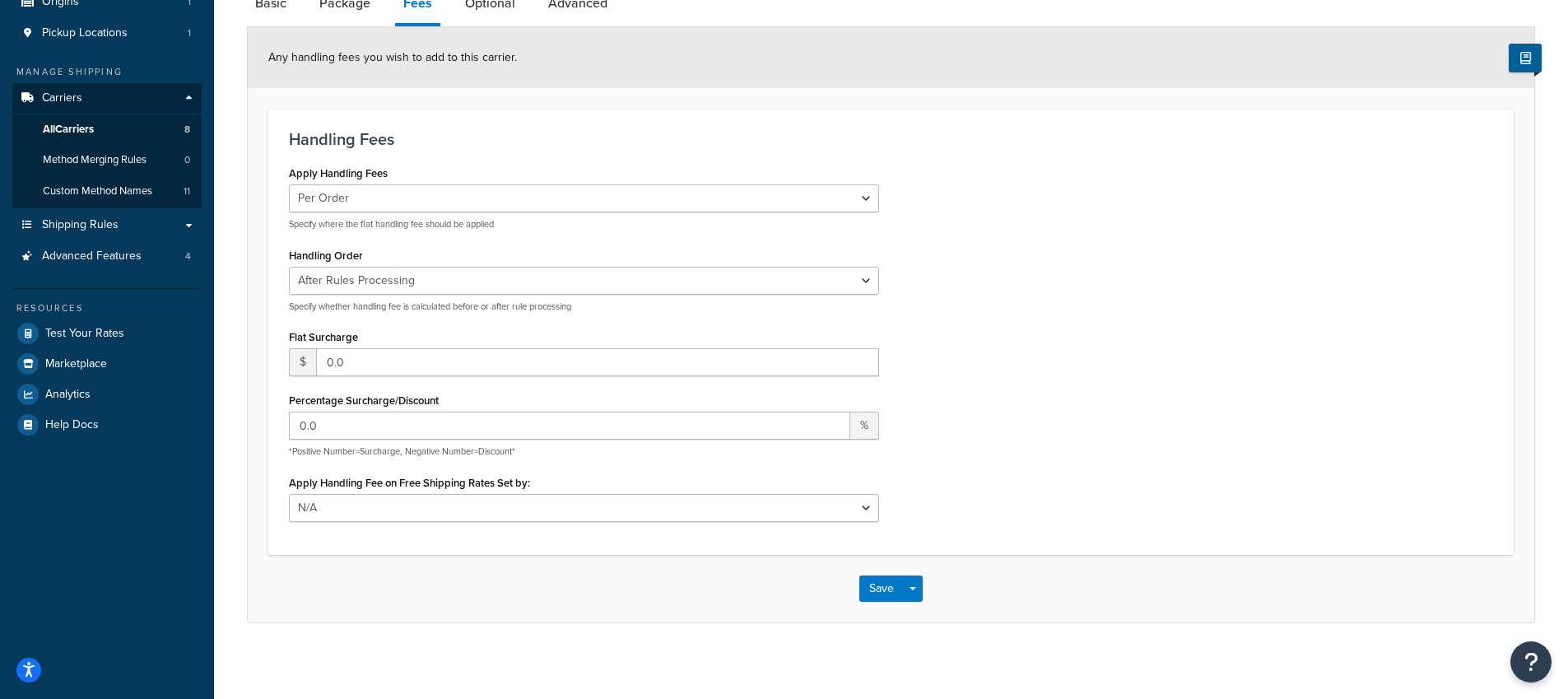
scroll to position [175, 0]
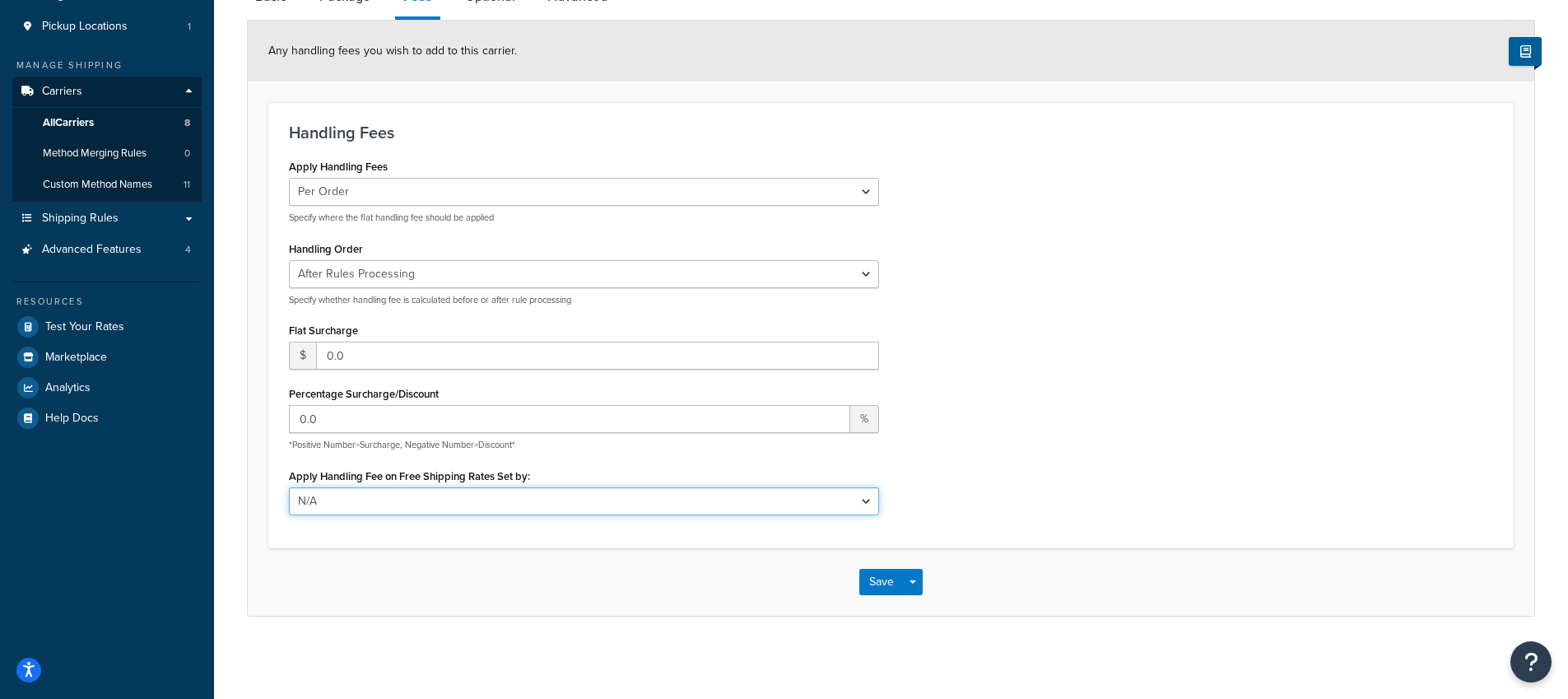
click at [720, 511] on select "N/A Fixed/Free Shipping Methods Free Promotion Rules All Free Shipping" at bounding box center [583, 502] width 590 height 28
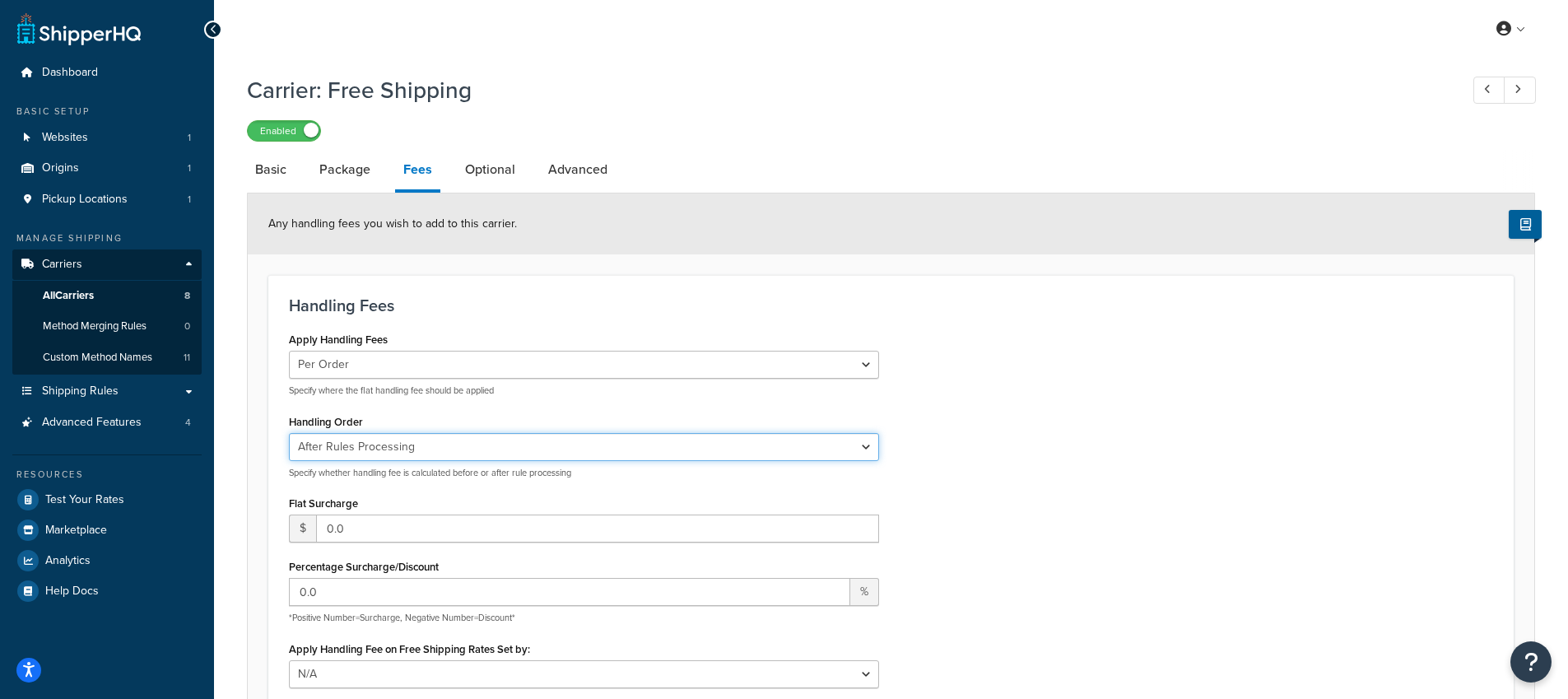
click at [574, 461] on select "Before Rules Processing After Rules Processing" at bounding box center [583, 447] width 590 height 28
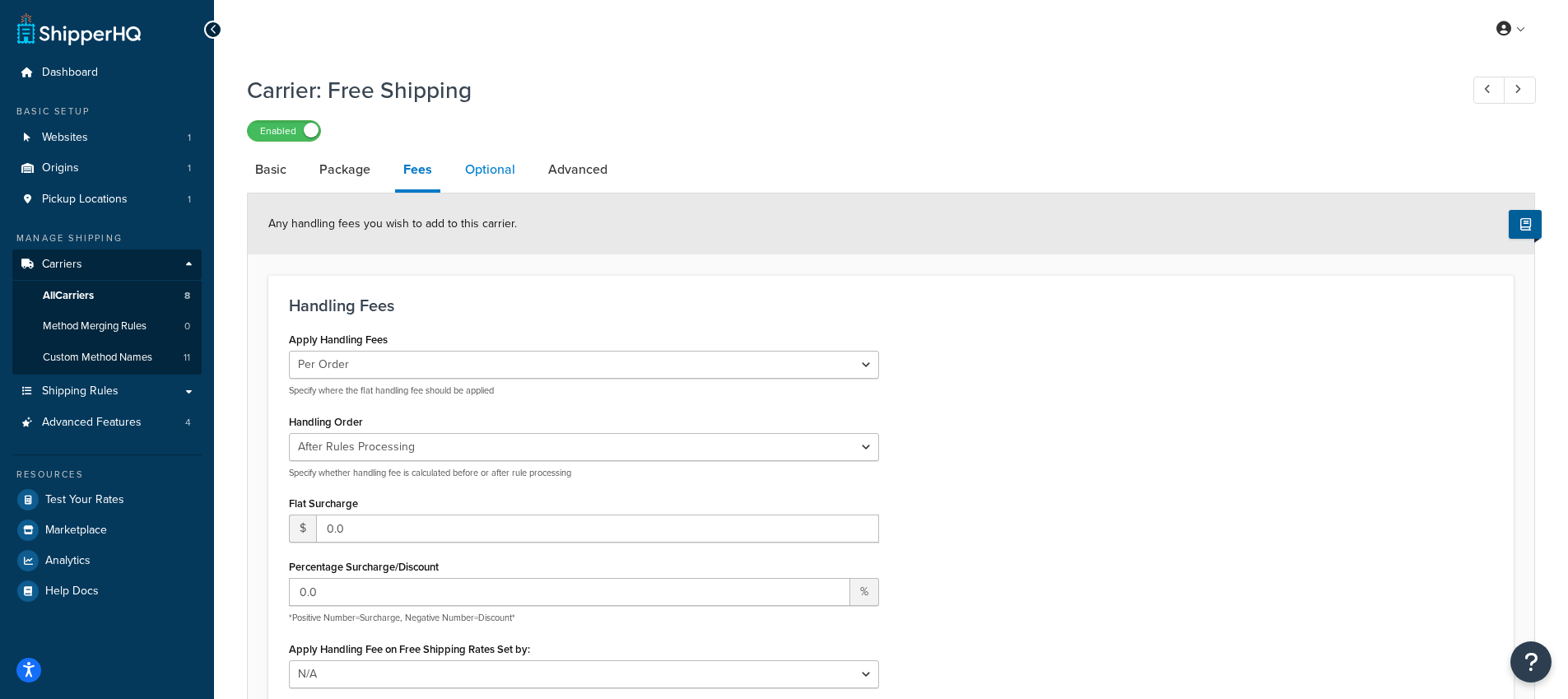
click at [493, 177] on link "Optional" at bounding box center [489, 169] width 67 height 39
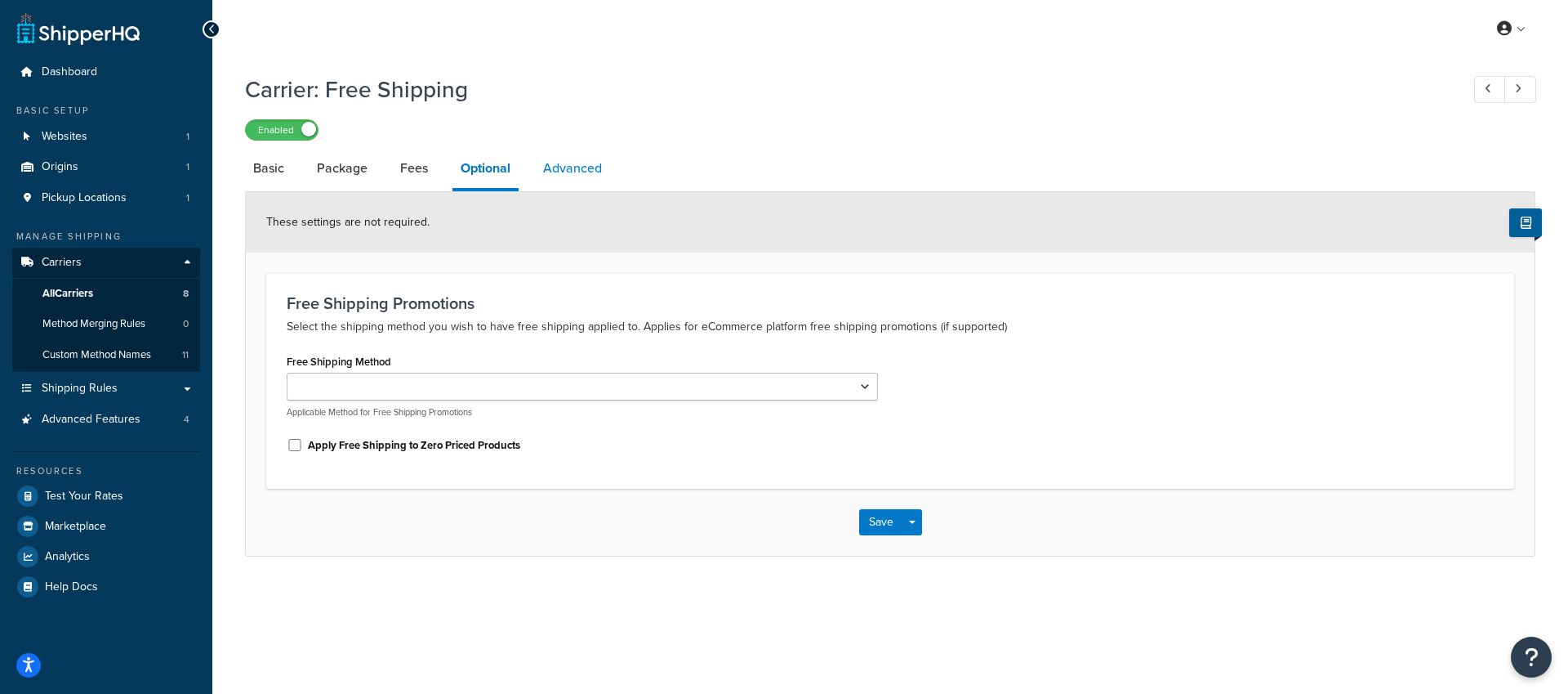
click at [592, 170] on link "Advanced" at bounding box center [572, 168] width 76 height 39
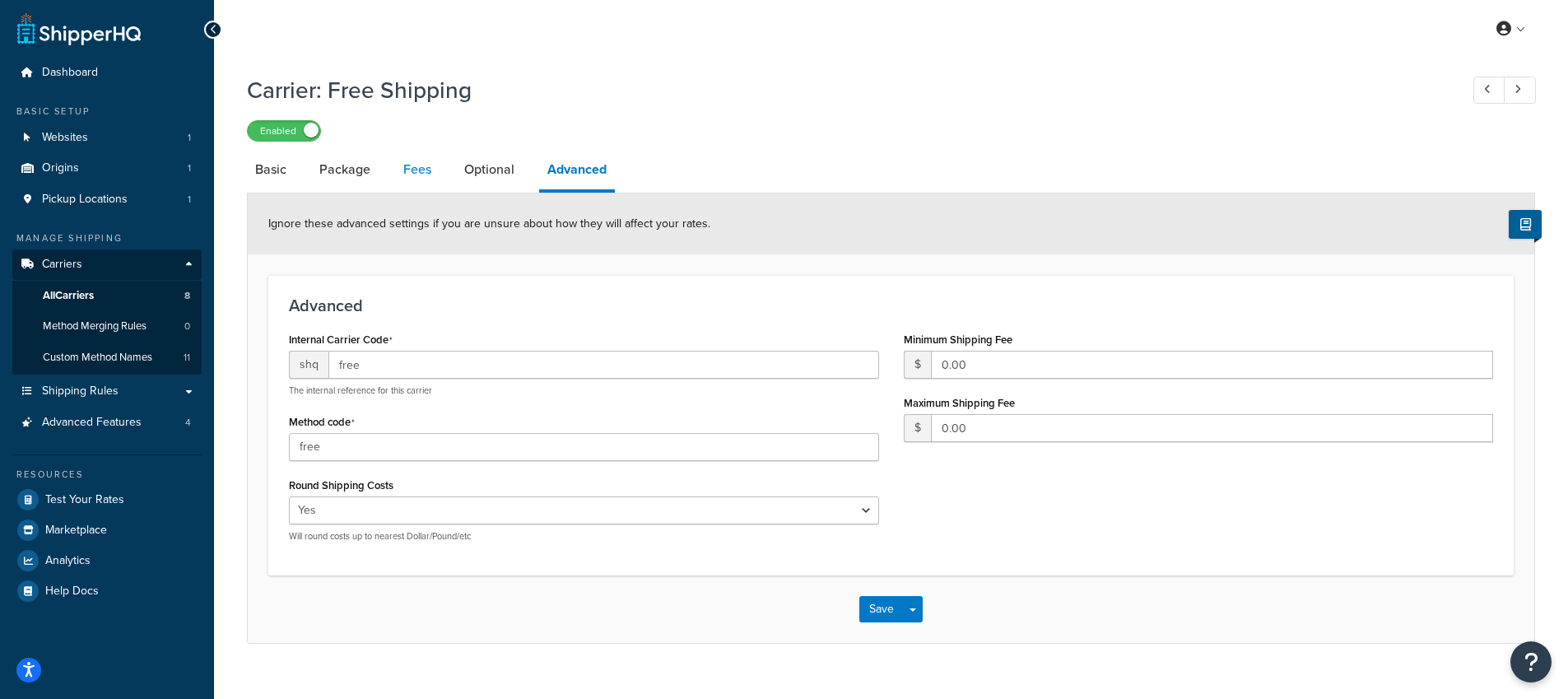
click at [411, 175] on link "Fees" at bounding box center [416, 169] width 44 height 39
select select "AFTER"
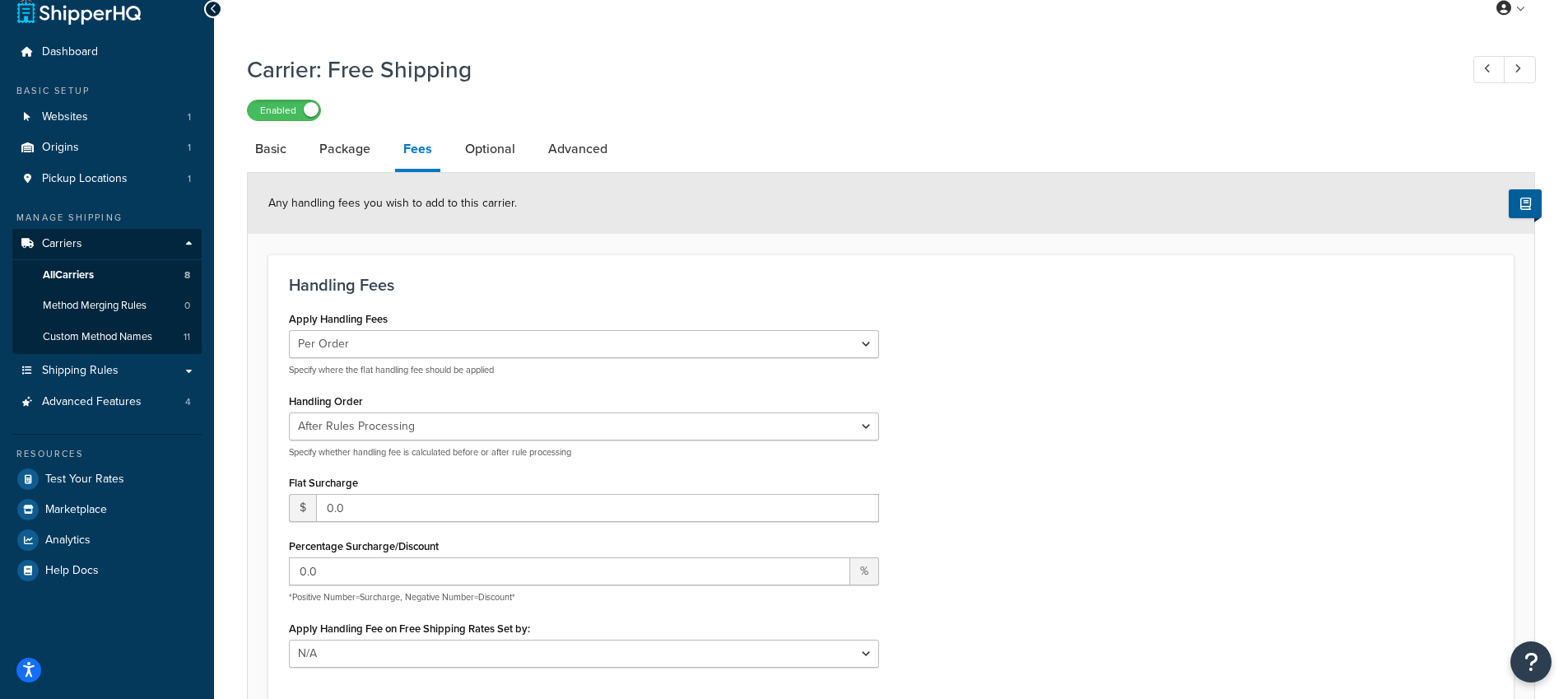
scroll to position [146, 0]
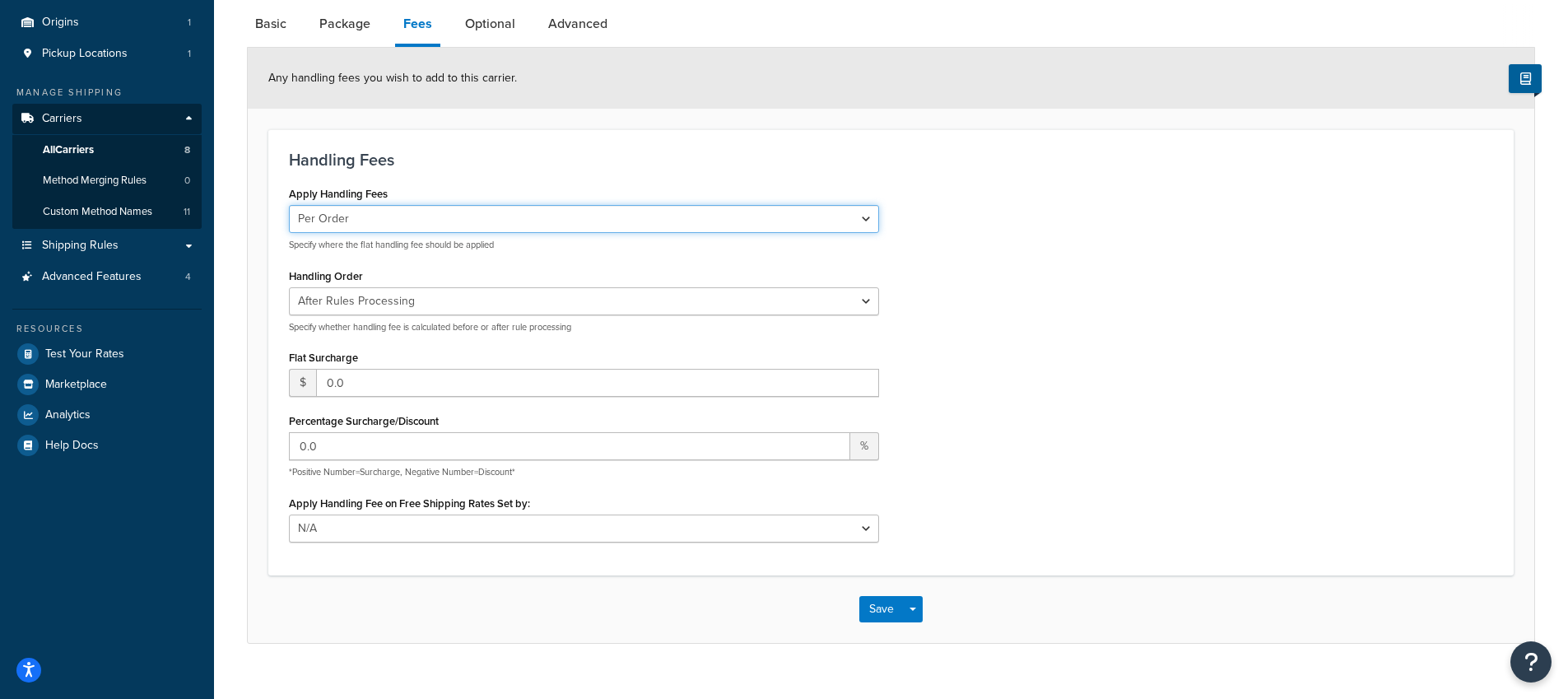
click at [447, 230] on select "Per Order Per Item Per Package" at bounding box center [583, 219] width 590 height 28
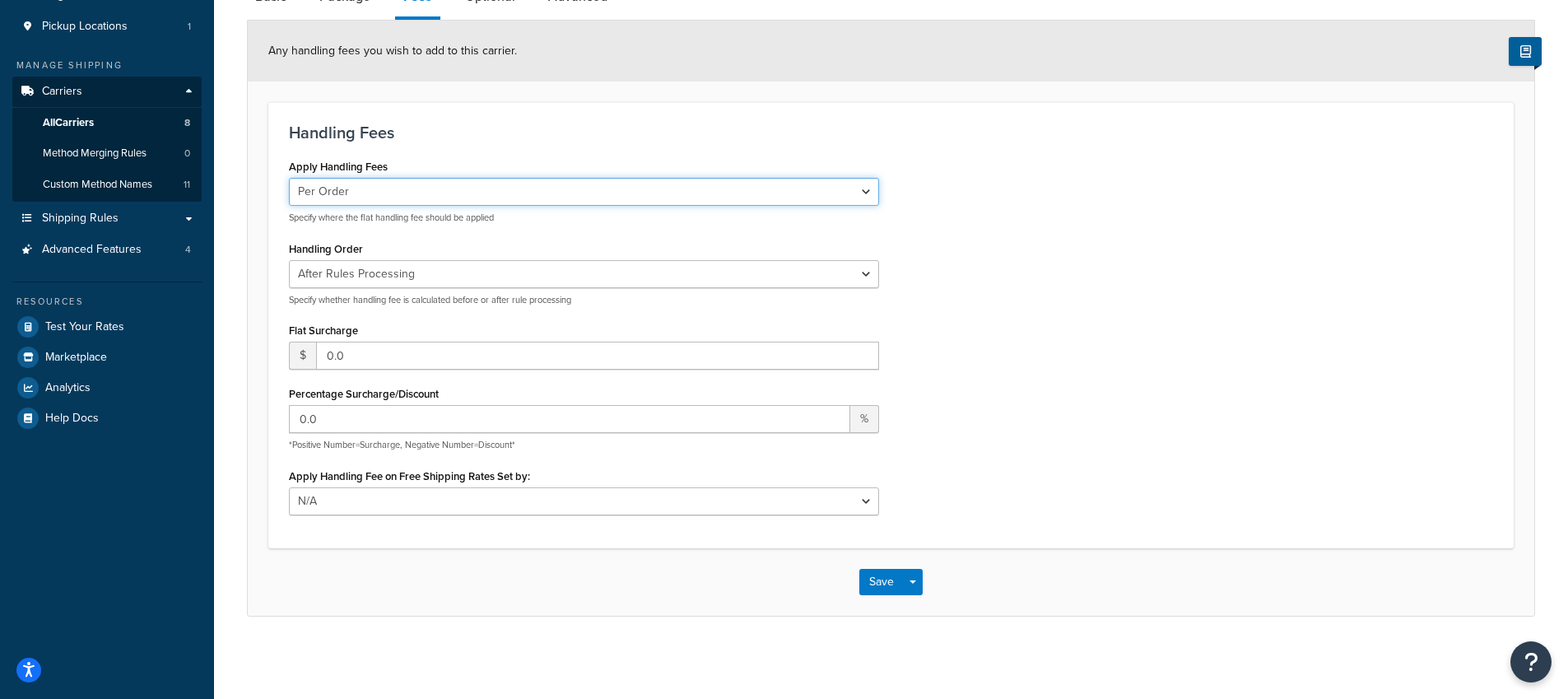
scroll to position [23, 0]
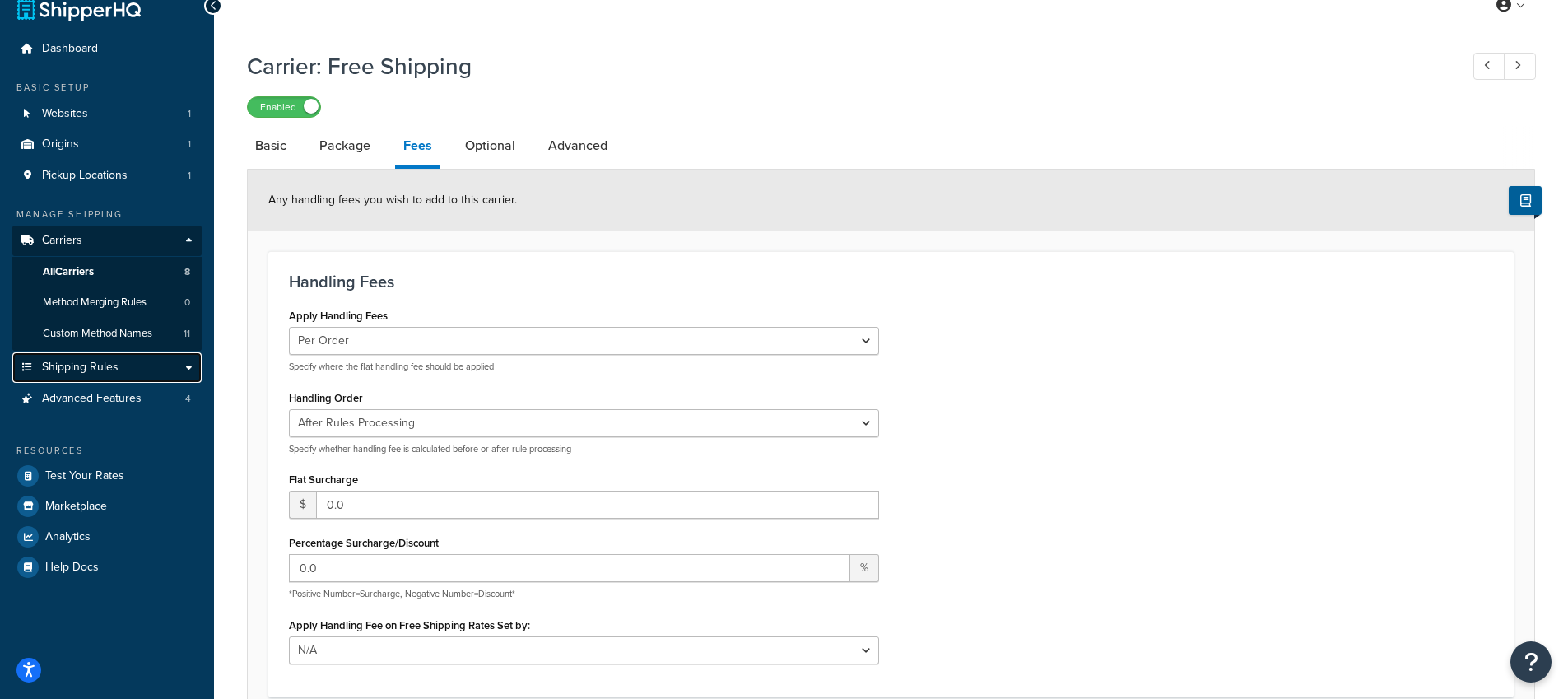
click at [148, 362] on link "Shipping Rules" at bounding box center [106, 367] width 189 height 30
